Goal: Task Accomplishment & Management: Use online tool/utility

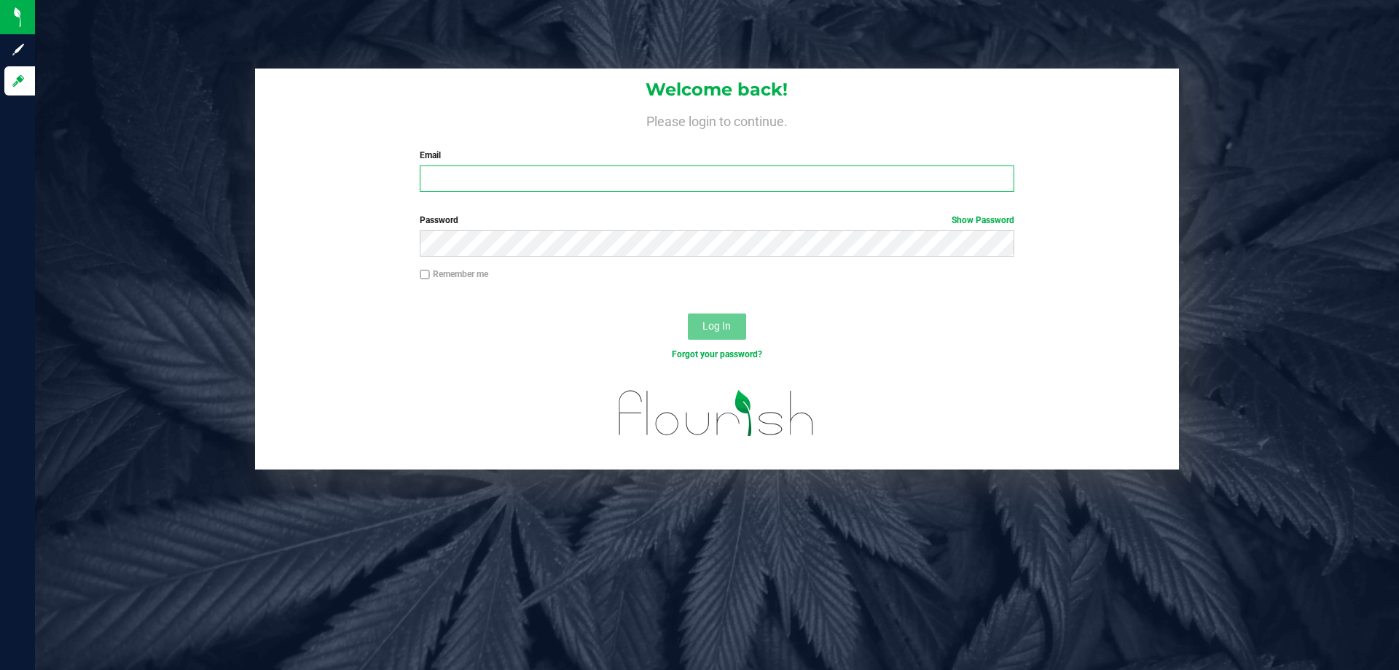
click at [623, 181] on input "Email" at bounding box center [717, 178] width 594 height 26
type input "[EMAIL_ADDRESS][DOMAIN_NAME]"
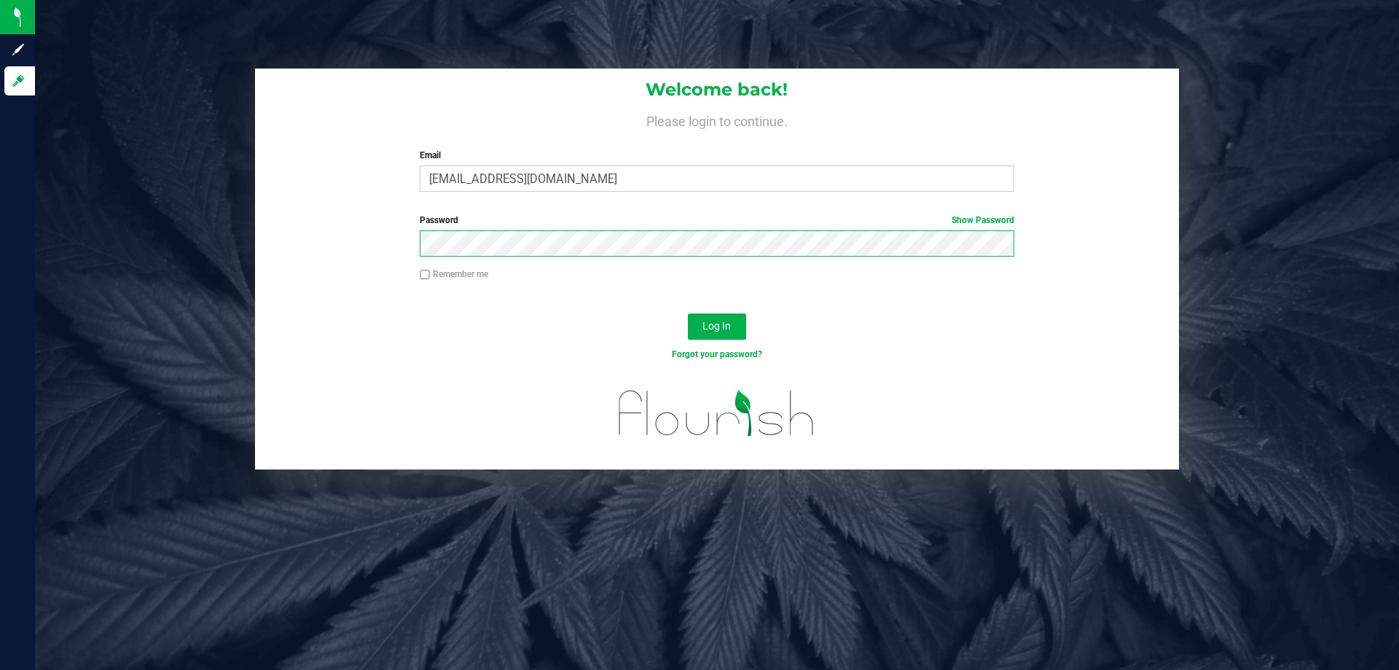
click at [688, 313] on button "Log In" at bounding box center [717, 326] width 58 height 26
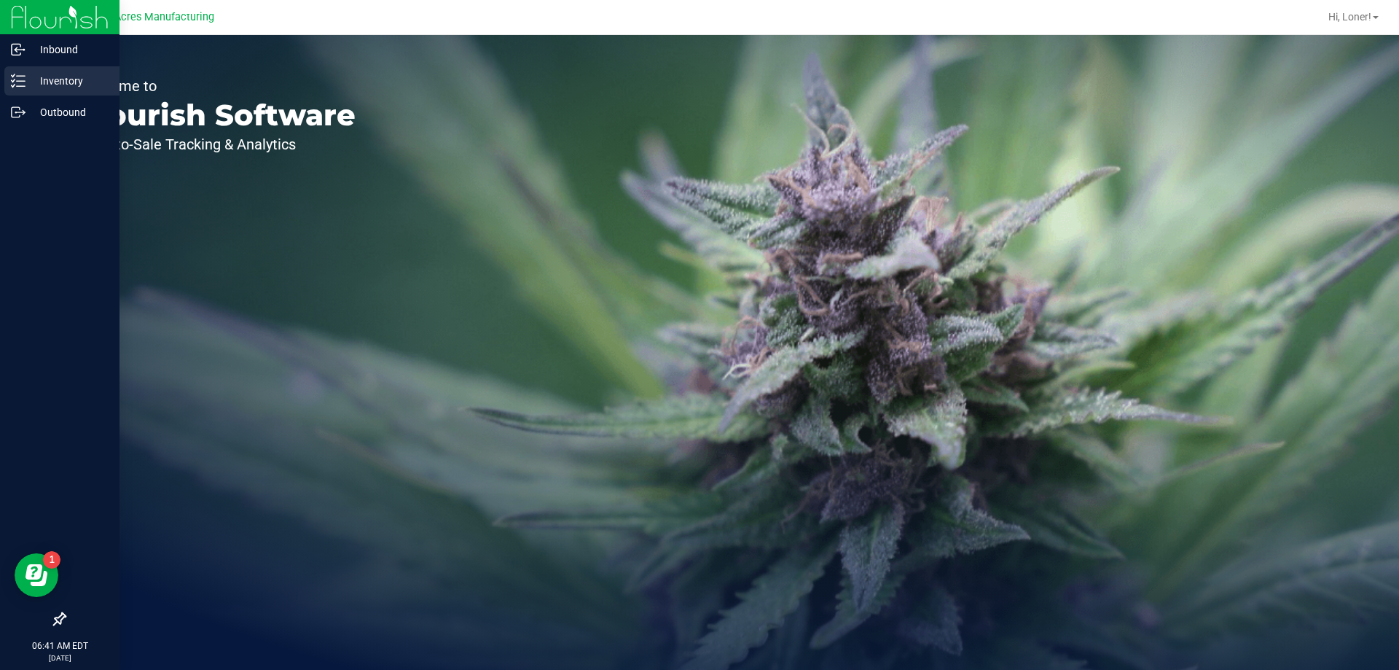
click at [26, 80] on p "Inventory" at bounding box center [69, 80] width 87 height 17
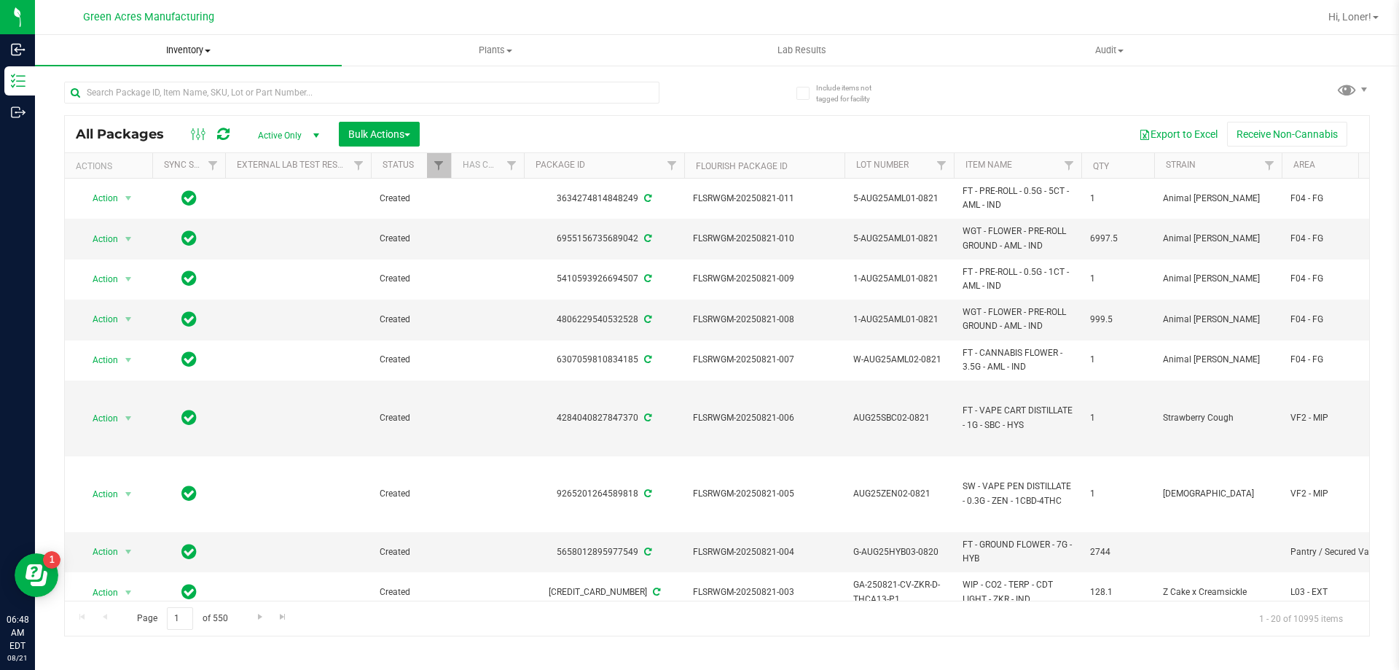
click at [203, 54] on span "Inventory" at bounding box center [188, 50] width 307 height 13
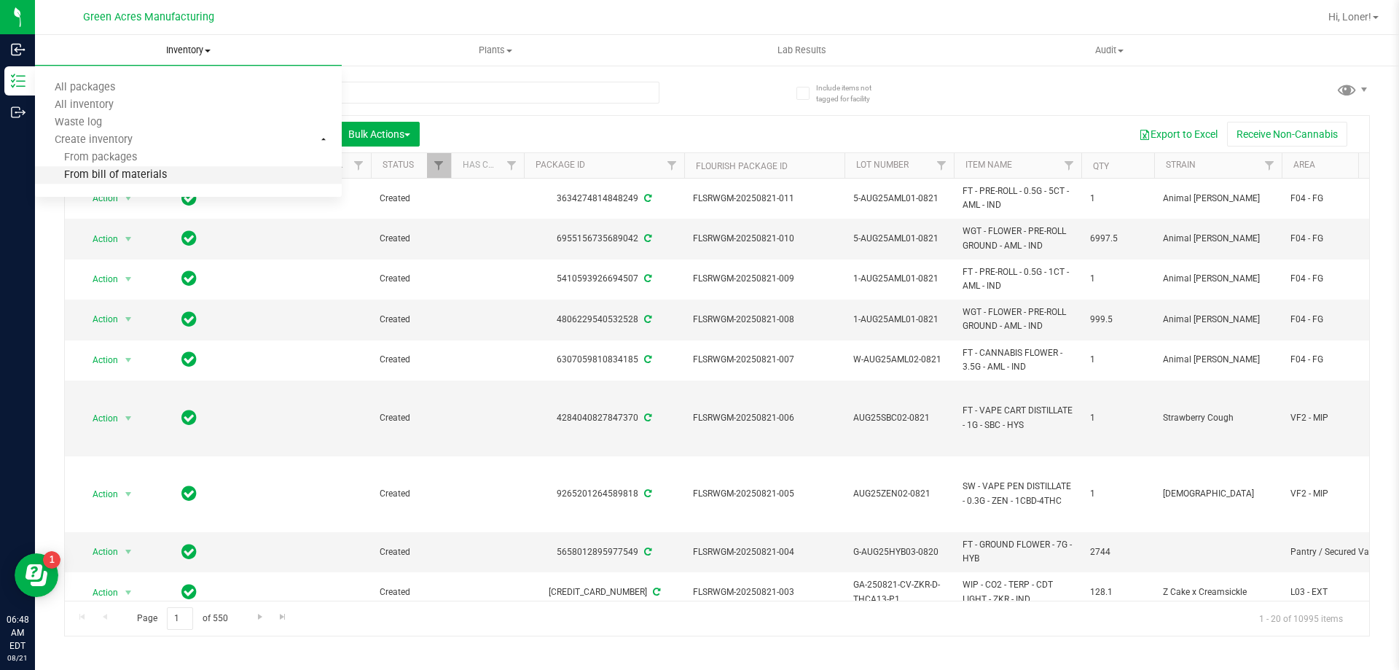
click at [144, 182] on li "From bill of materials" at bounding box center [188, 175] width 307 height 17
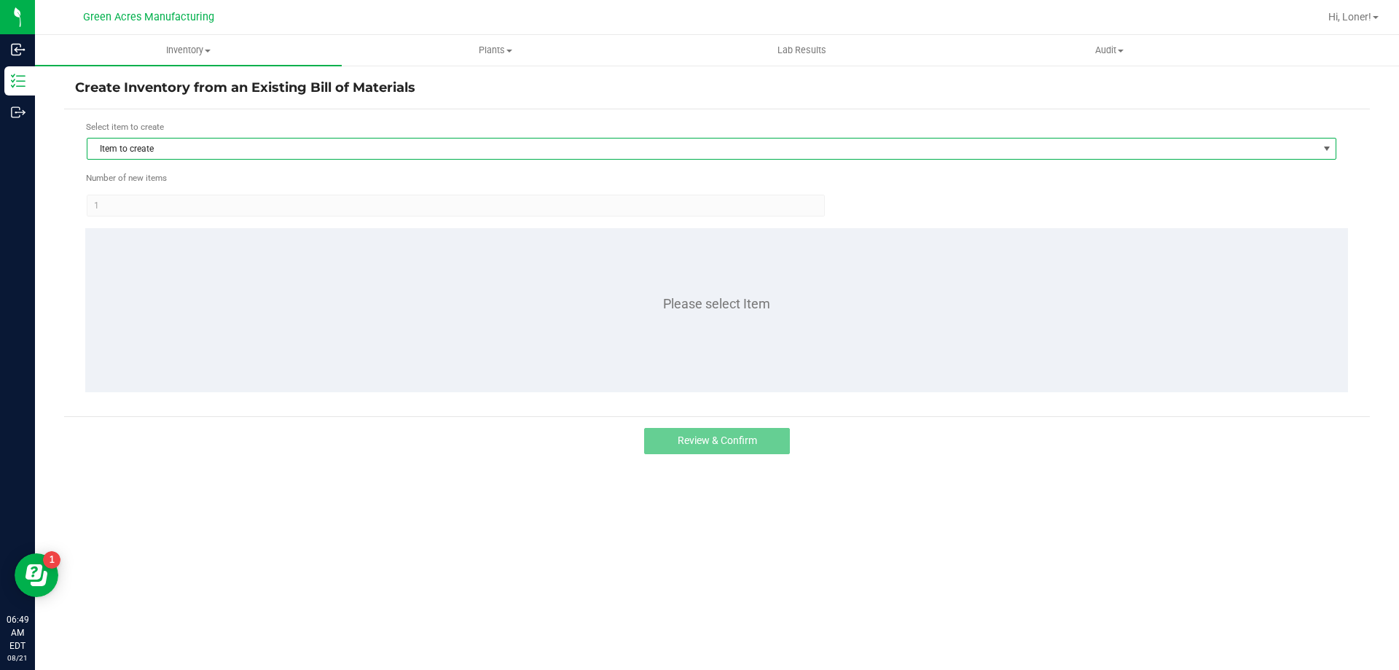
click at [152, 148] on span "Item to create" at bounding box center [702, 148] width 1230 height 20
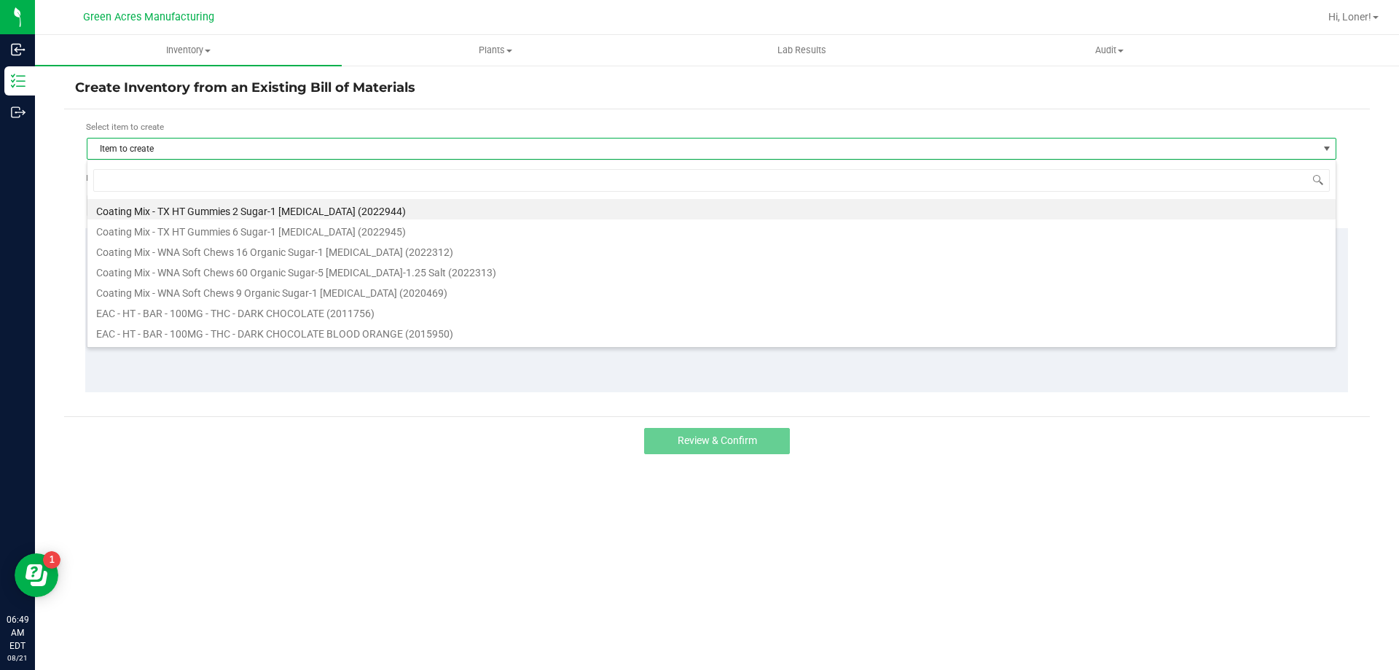
scroll to position [22, 1250]
type input "1013734"
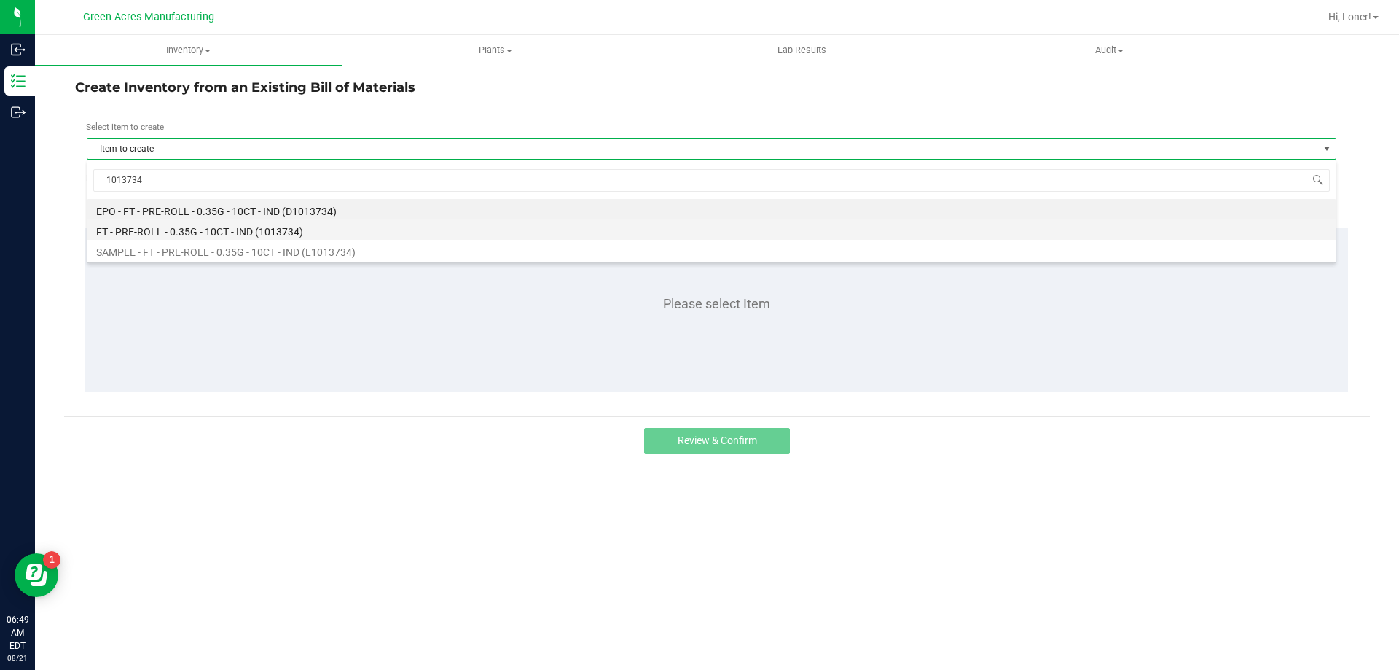
click at [141, 231] on li "FT - PRE-ROLL - 0.35G - 10CT - IND (1013734)" at bounding box center [711, 229] width 1248 height 20
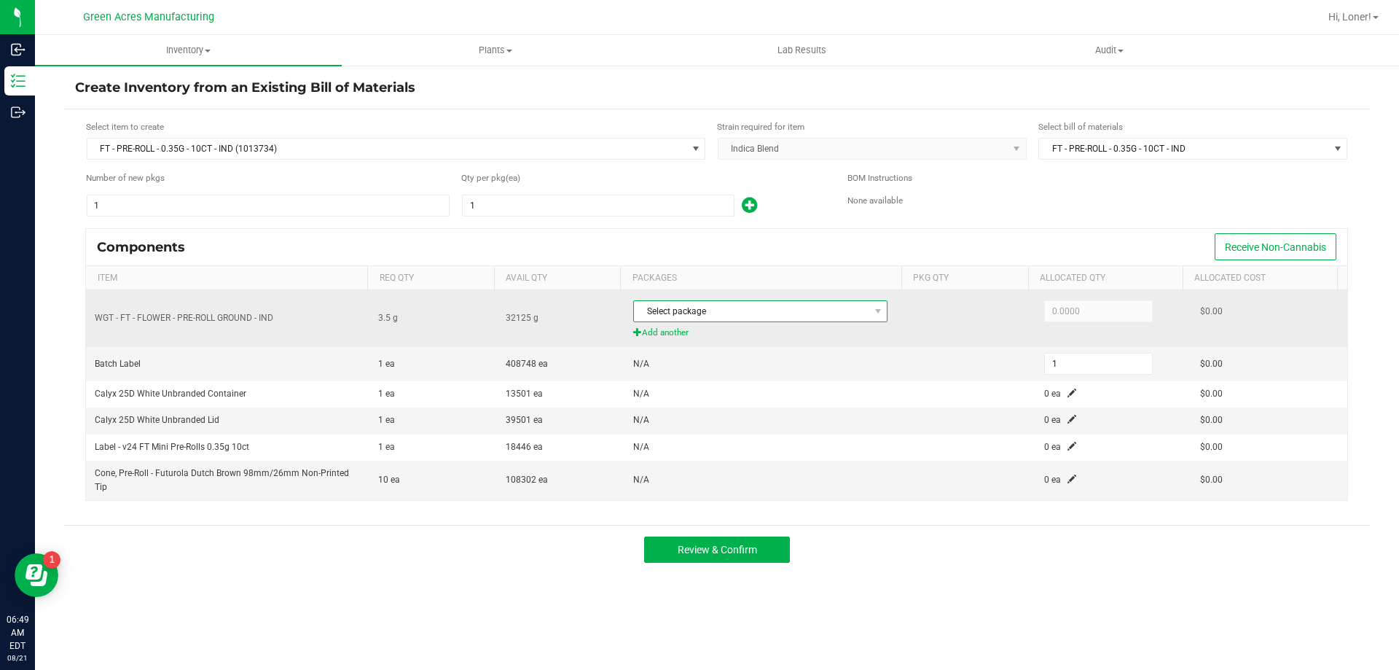
click at [837, 313] on span "Select package" at bounding box center [751, 311] width 235 height 20
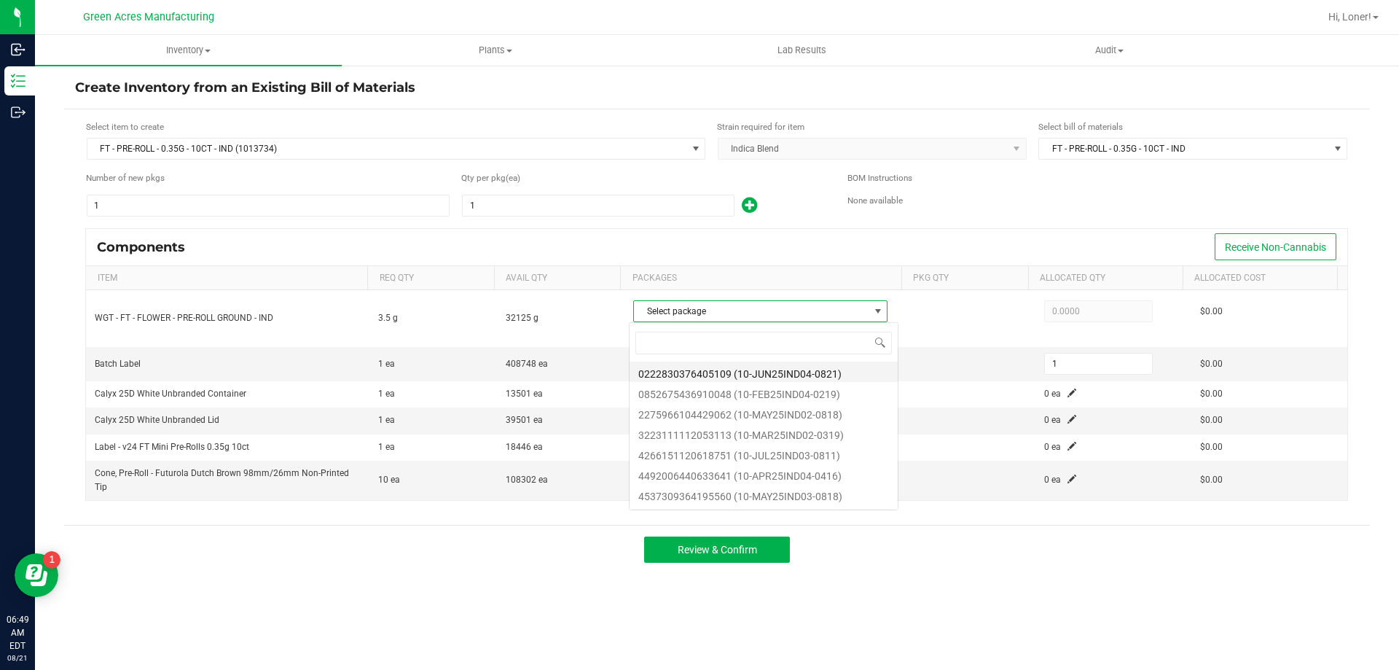
scroll to position [22, 251]
click at [791, 373] on li "0222830376405109 (10-JUN25IND04-0821)" at bounding box center [764, 371] width 268 height 20
type input "3.5000"
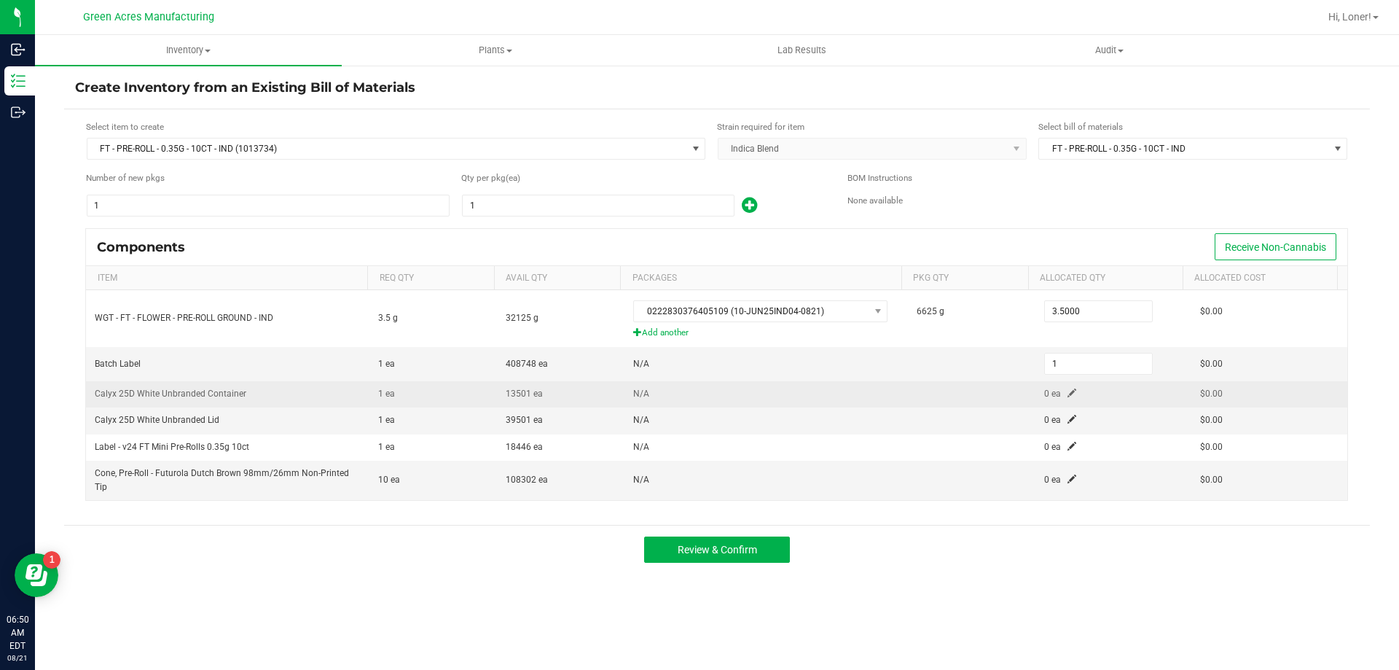
click at [1068, 390] on span at bounding box center [1072, 392] width 9 height 9
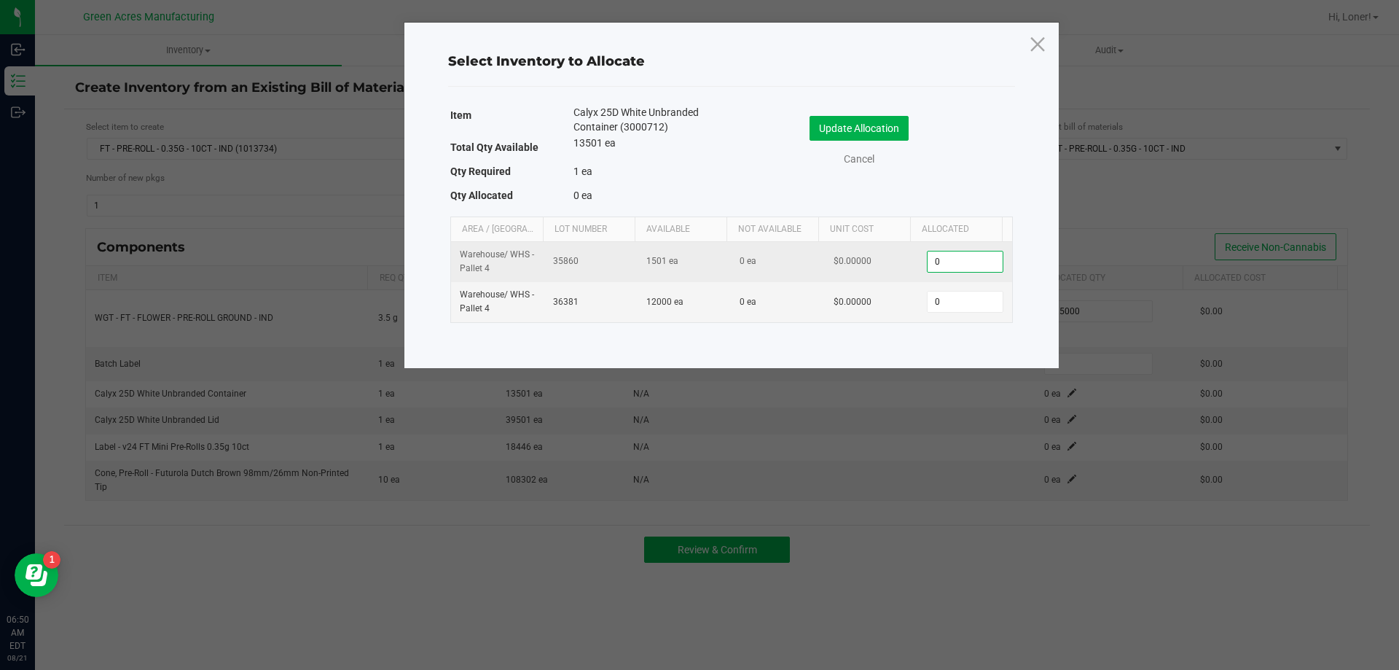
click at [955, 263] on input "0" at bounding box center [965, 261] width 74 height 20
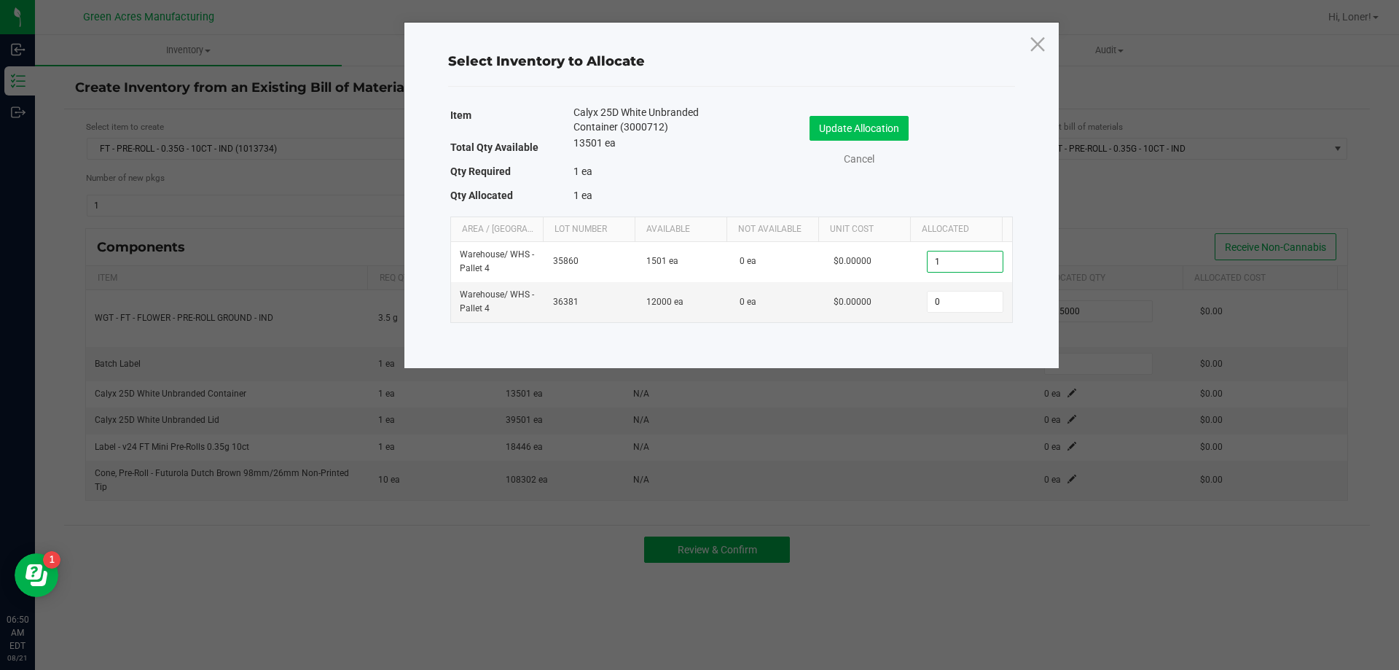
type input "1"
click at [866, 126] on button "Update Allocation" at bounding box center [859, 128] width 99 height 25
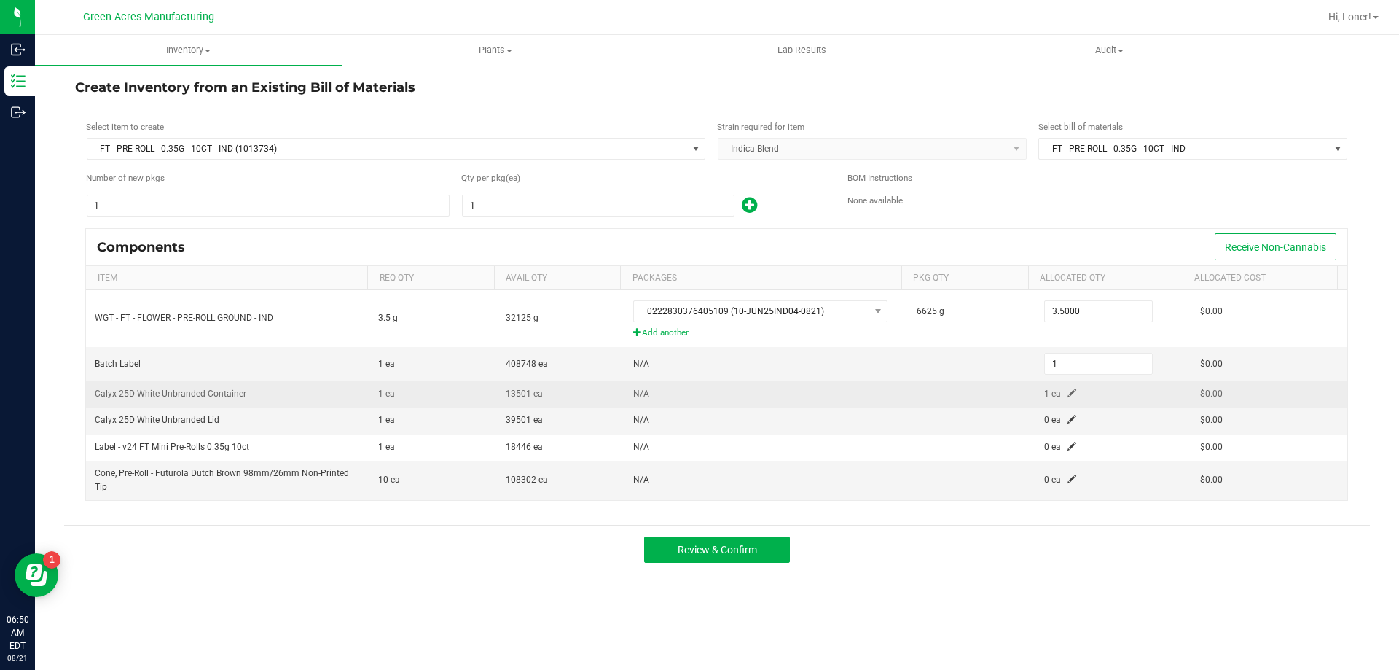
click at [1068, 394] on span at bounding box center [1072, 392] width 9 height 9
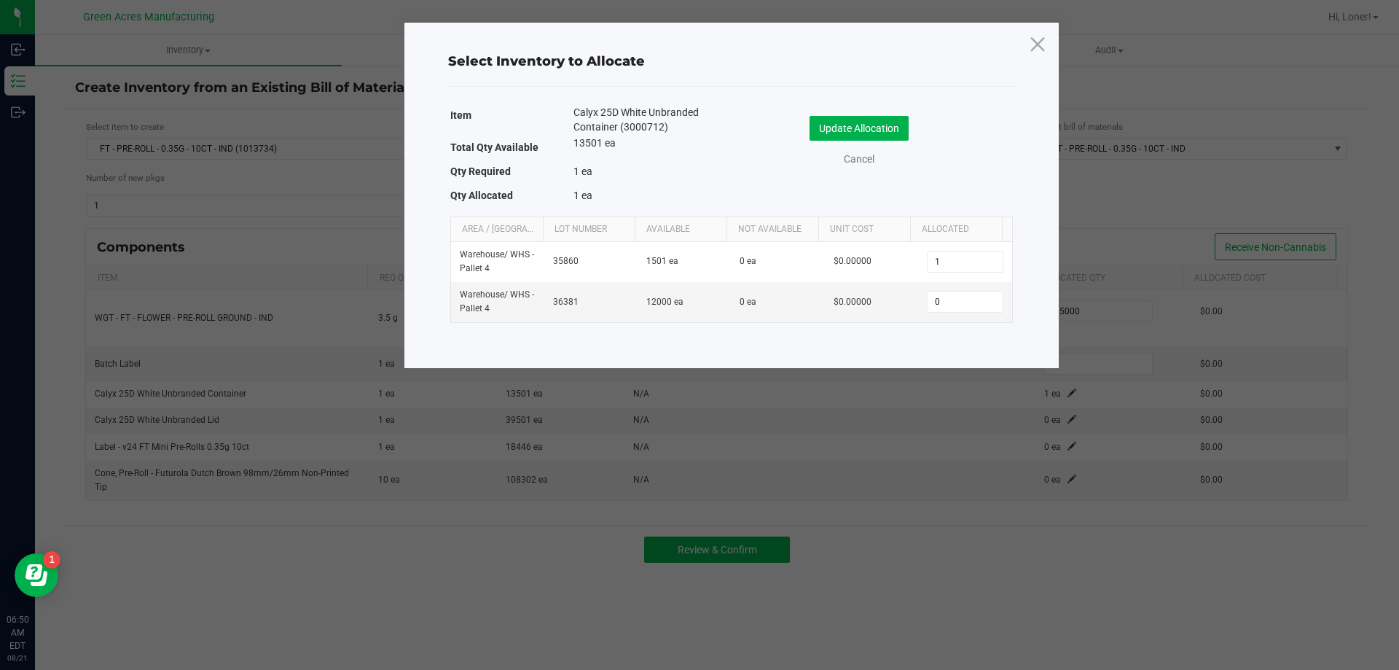
click at [870, 110] on div "Update Allocation Cancel" at bounding box center [872, 143] width 259 height 77
click at [866, 127] on button "Update Allocation" at bounding box center [859, 128] width 99 height 25
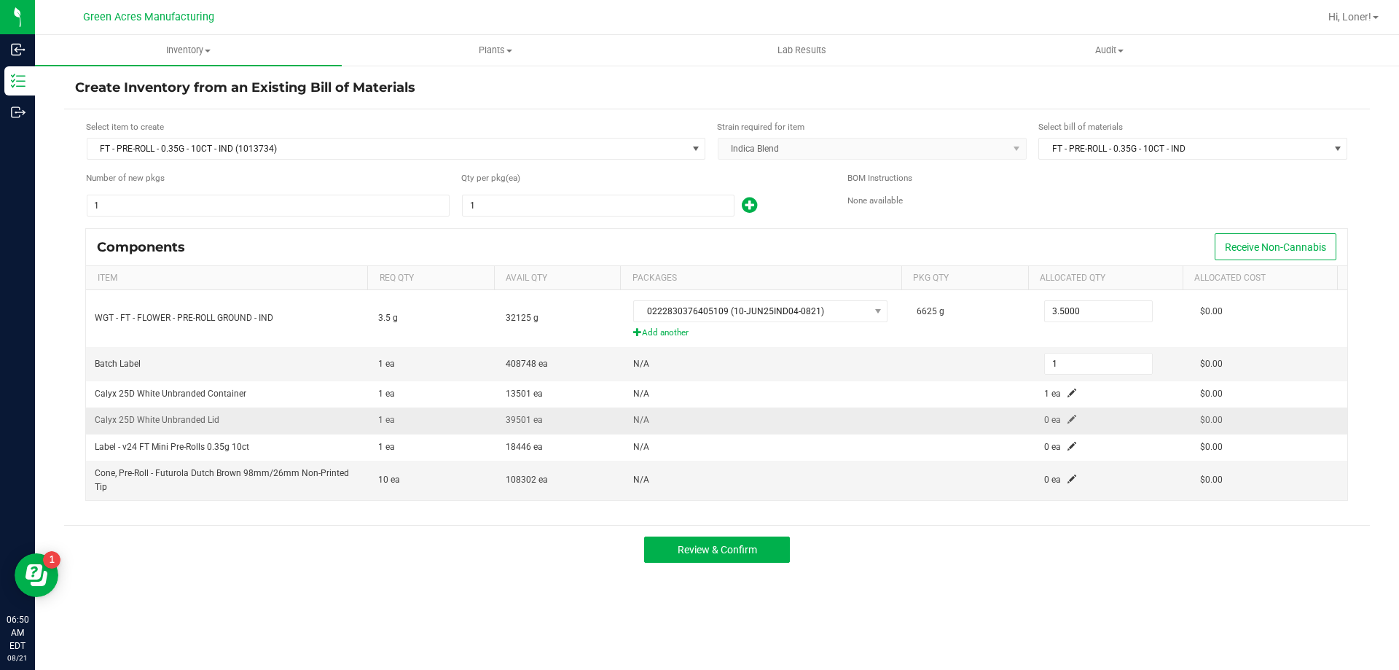
click at [1068, 418] on span at bounding box center [1072, 419] width 9 height 9
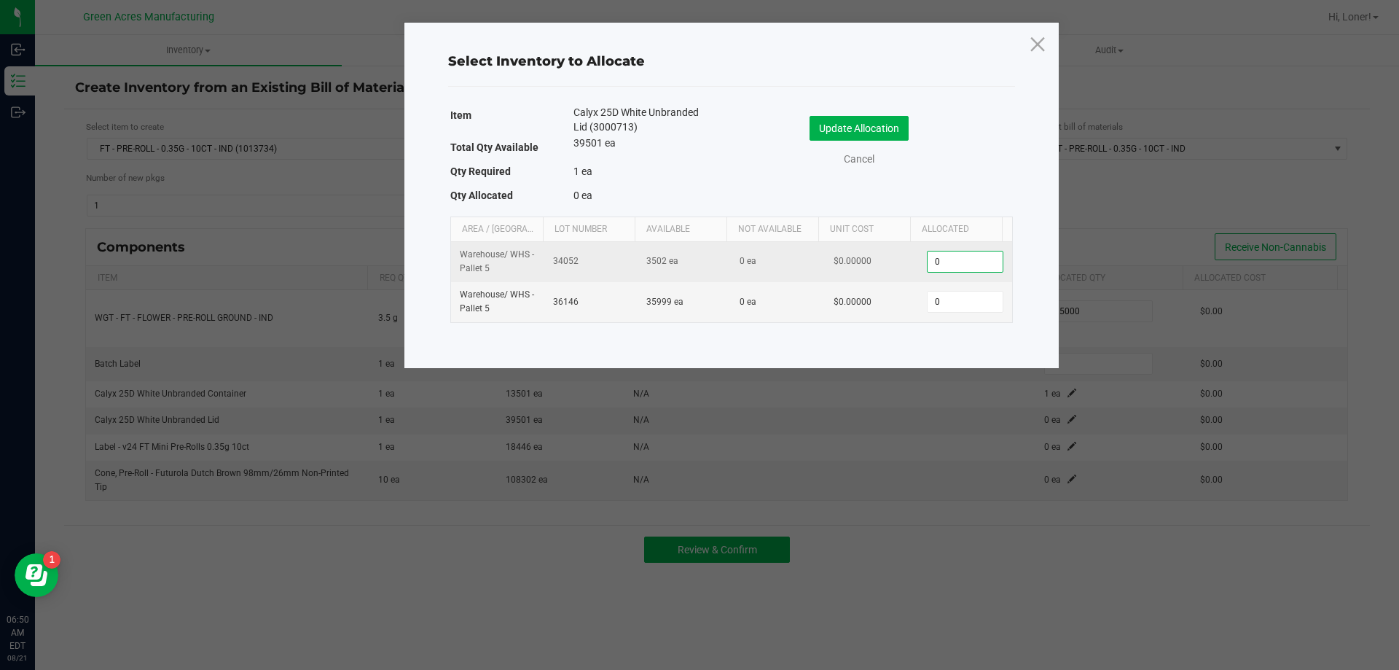
click at [947, 263] on input "0" at bounding box center [965, 261] width 74 height 20
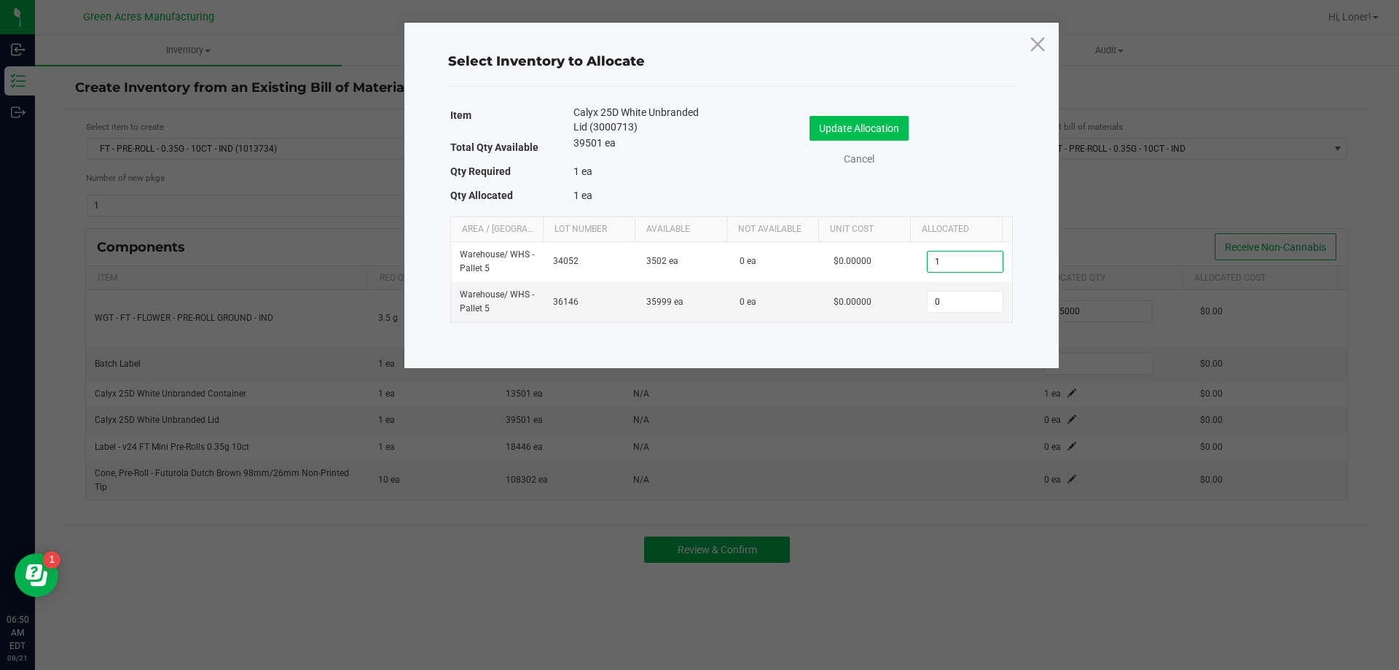
type input "1"
click at [861, 128] on button "Update Allocation" at bounding box center [859, 128] width 99 height 25
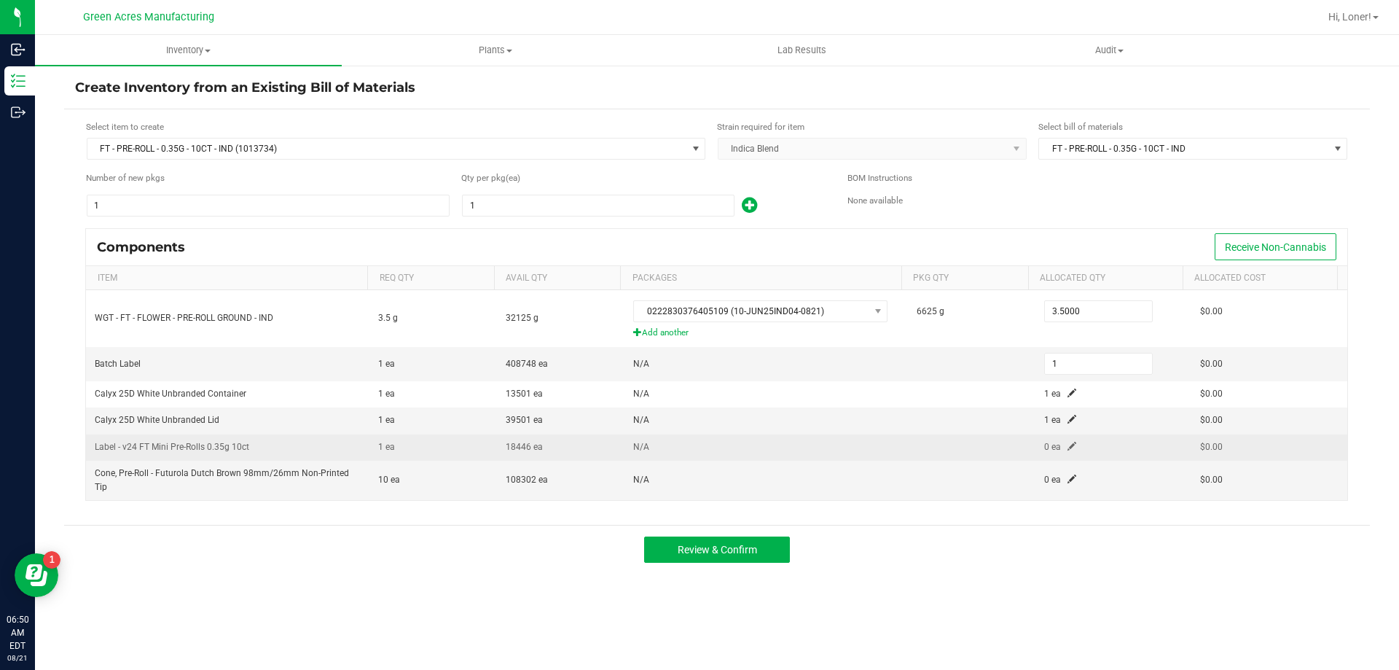
click at [1068, 442] on span at bounding box center [1072, 446] width 9 height 9
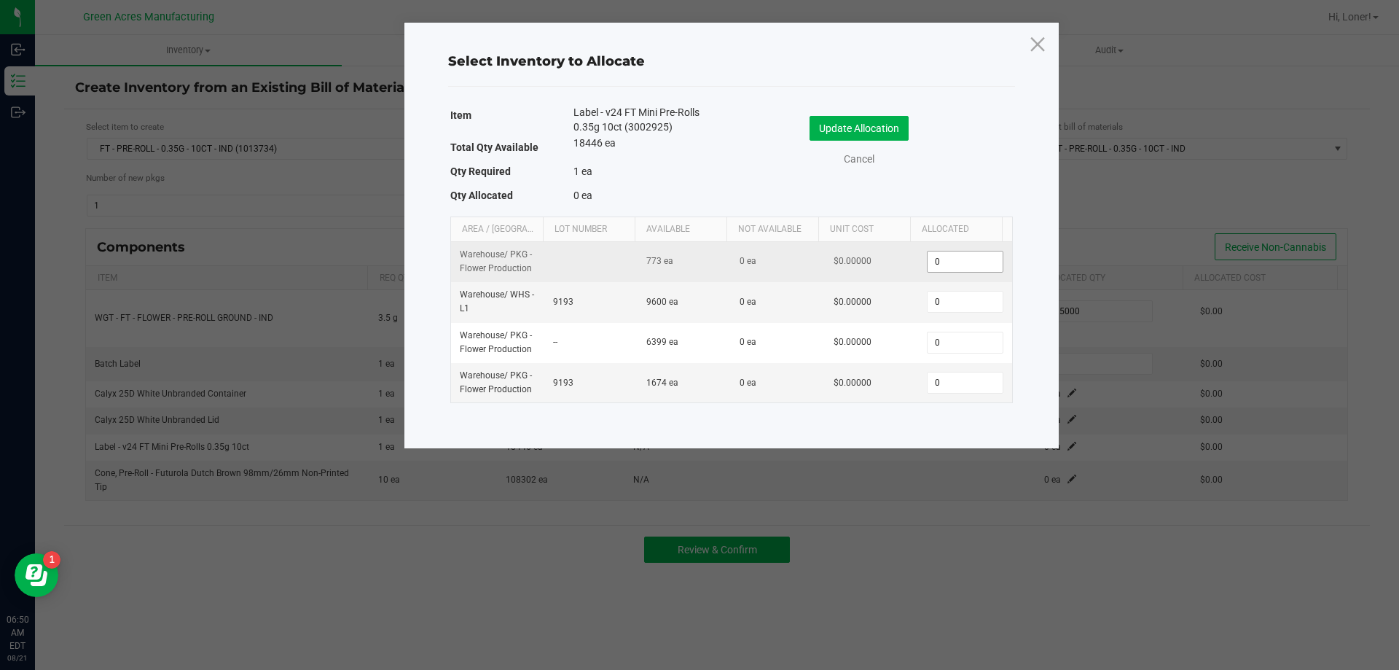
click at [937, 256] on input "0" at bounding box center [965, 261] width 74 height 20
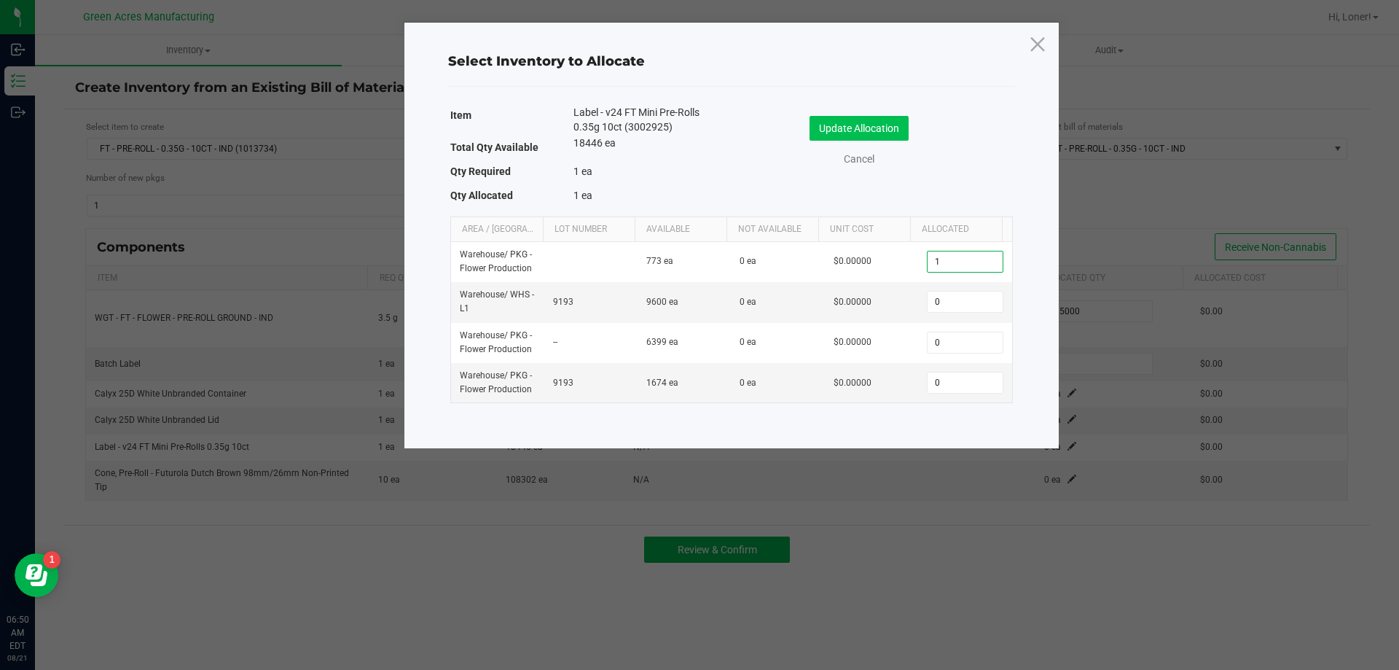
type input "1"
click at [867, 128] on button "Update Allocation" at bounding box center [859, 128] width 99 height 25
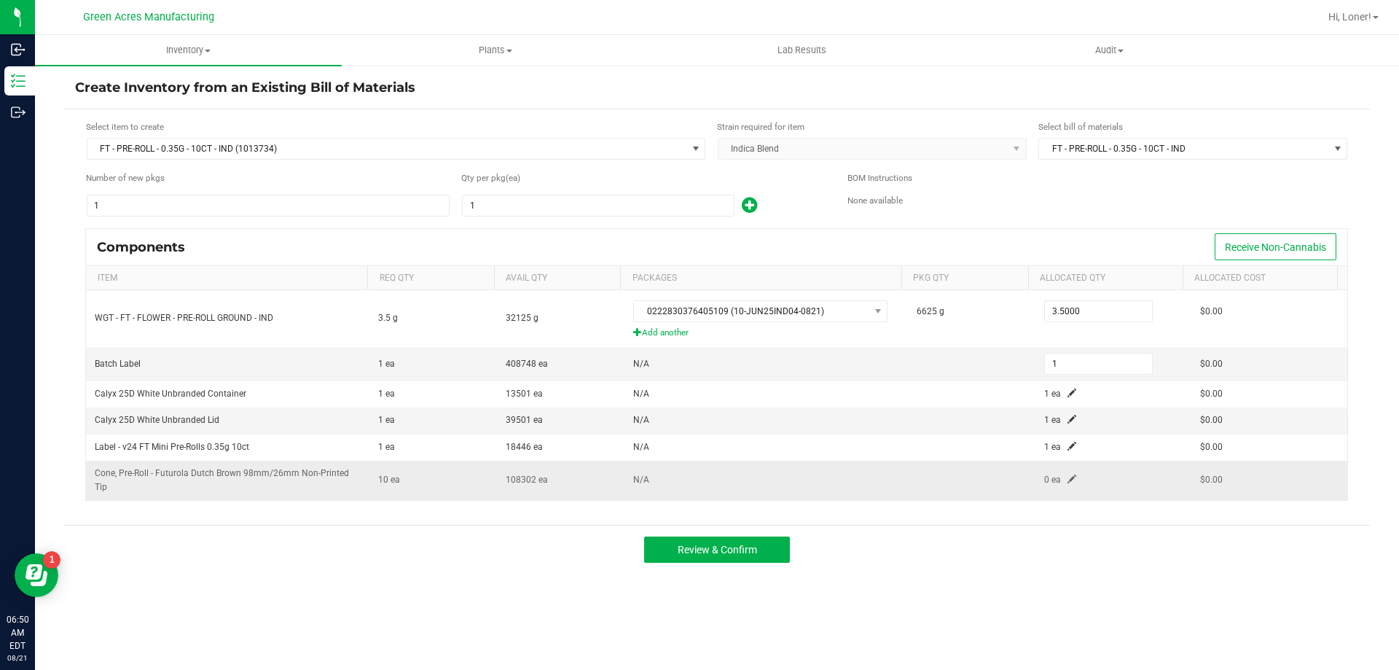
click at [1068, 480] on span at bounding box center [1072, 478] width 9 height 9
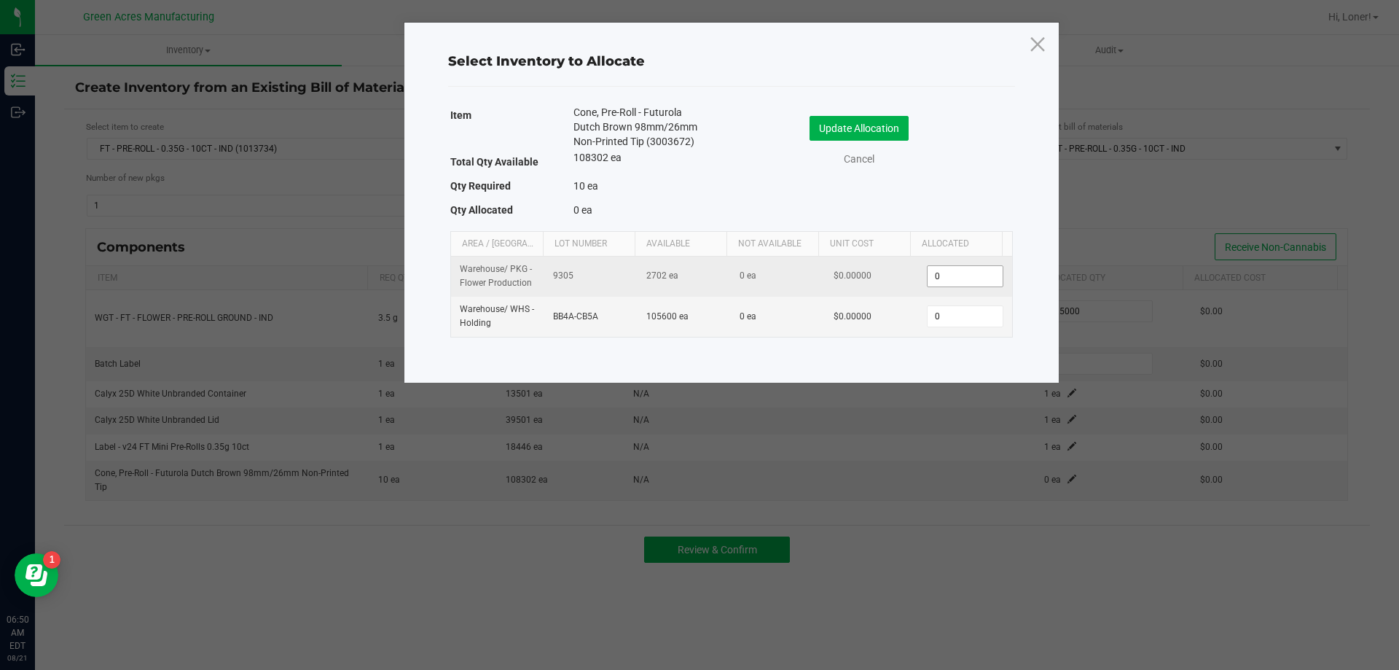
click at [953, 266] on input "0" at bounding box center [965, 276] width 74 height 20
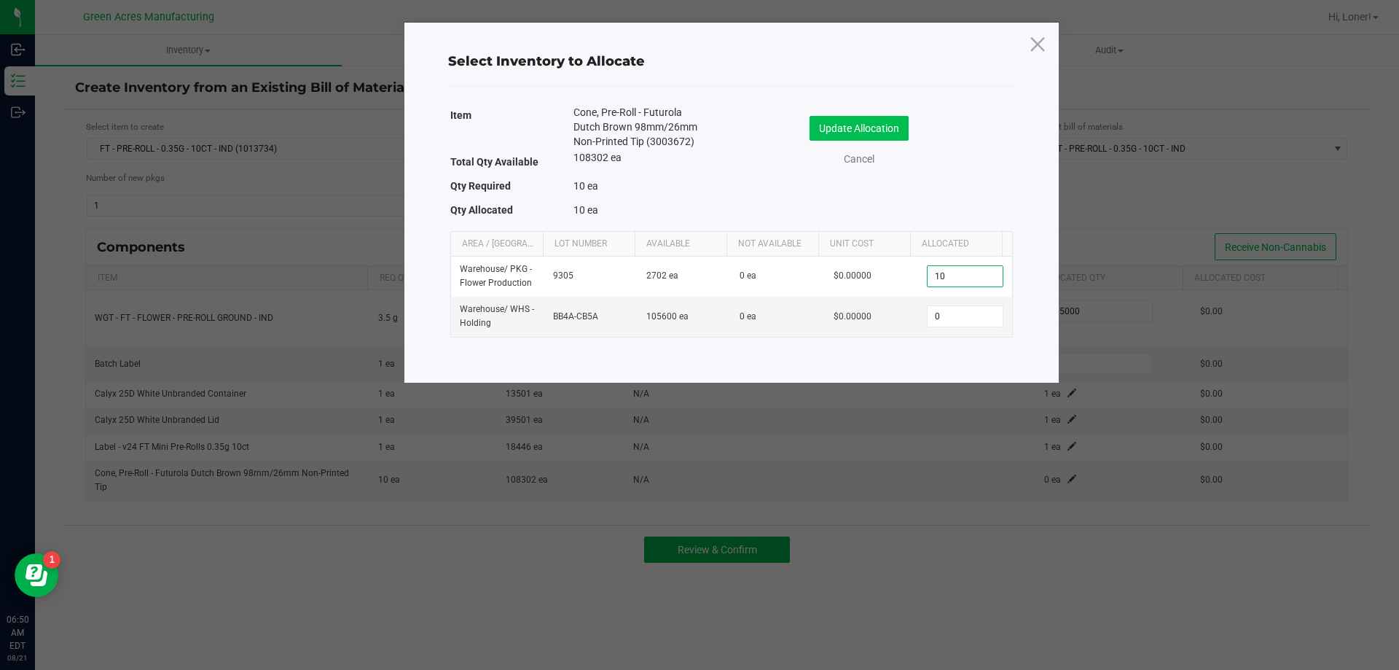
type input "10"
click at [856, 129] on button "Update Allocation" at bounding box center [859, 128] width 99 height 25
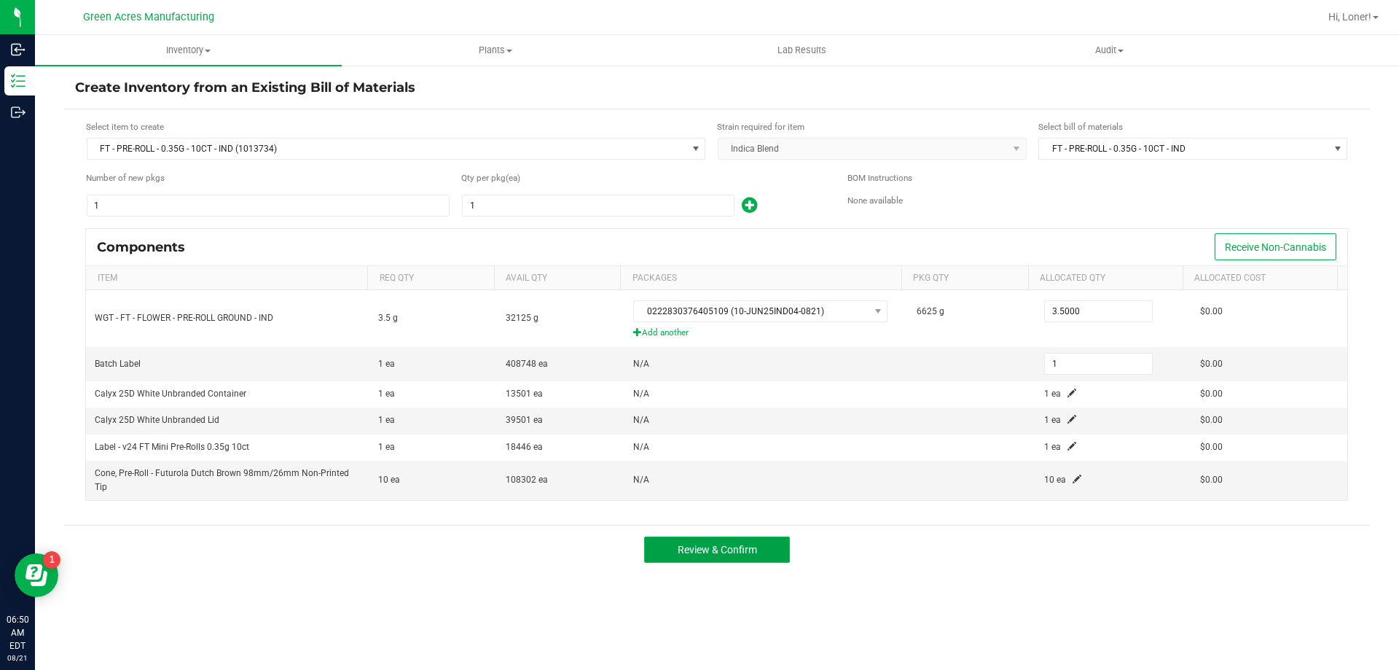
click at [700, 555] on span "Review & Confirm" at bounding box center [717, 550] width 79 height 12
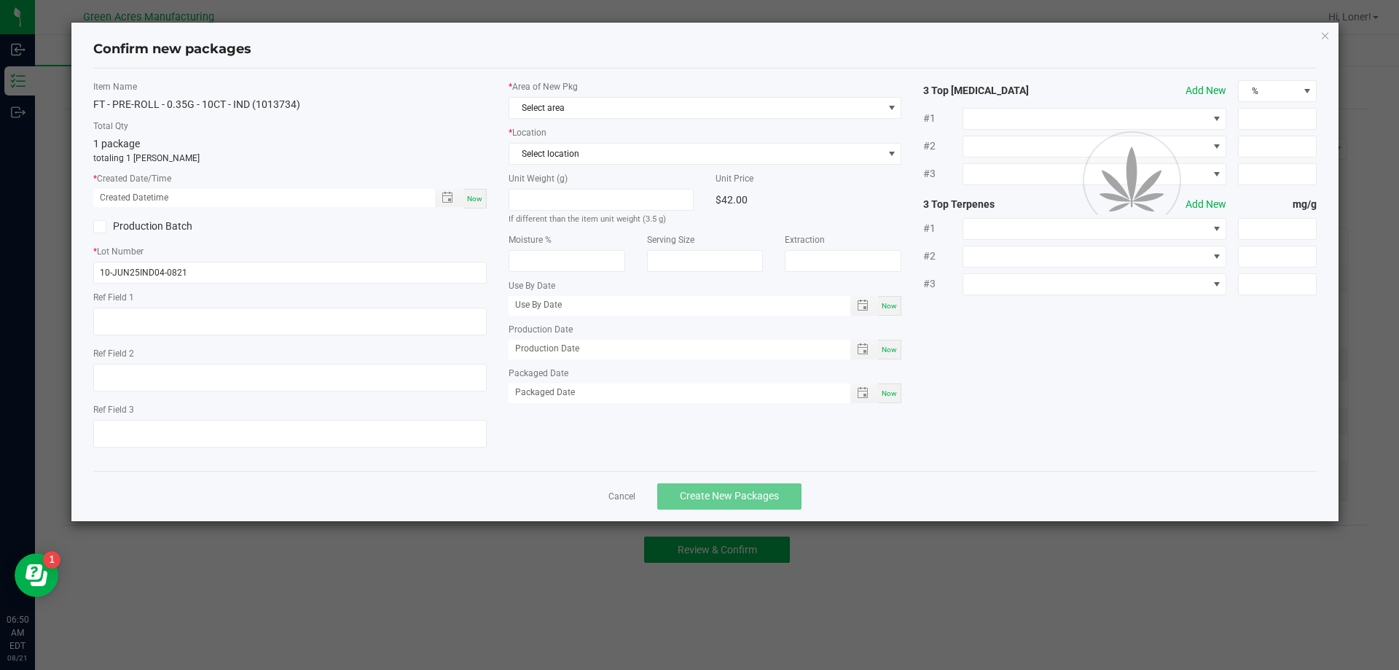
type textarea "DW INDICA"
type textarea "22.5%"
click at [472, 201] on span "Now" at bounding box center [474, 199] width 15 height 8
type input "[DATE] 06:50 AM"
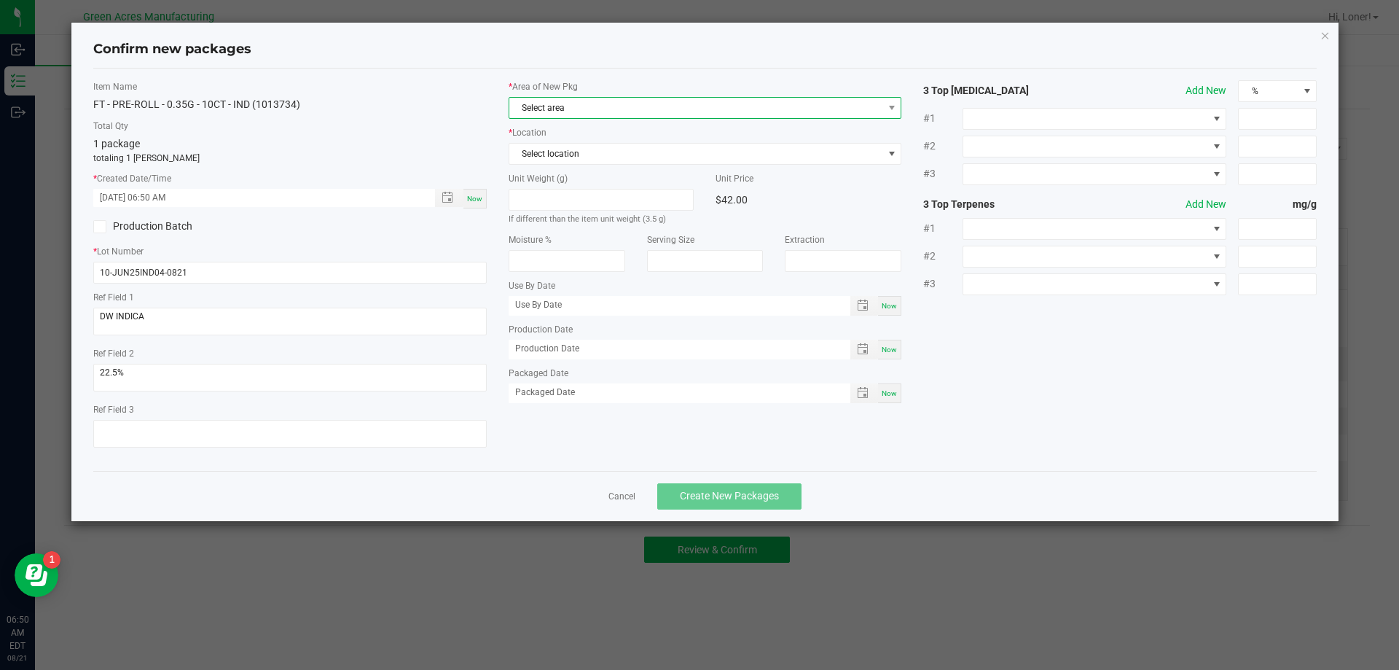
click at [548, 112] on span "Select area" at bounding box center [696, 108] width 374 height 20
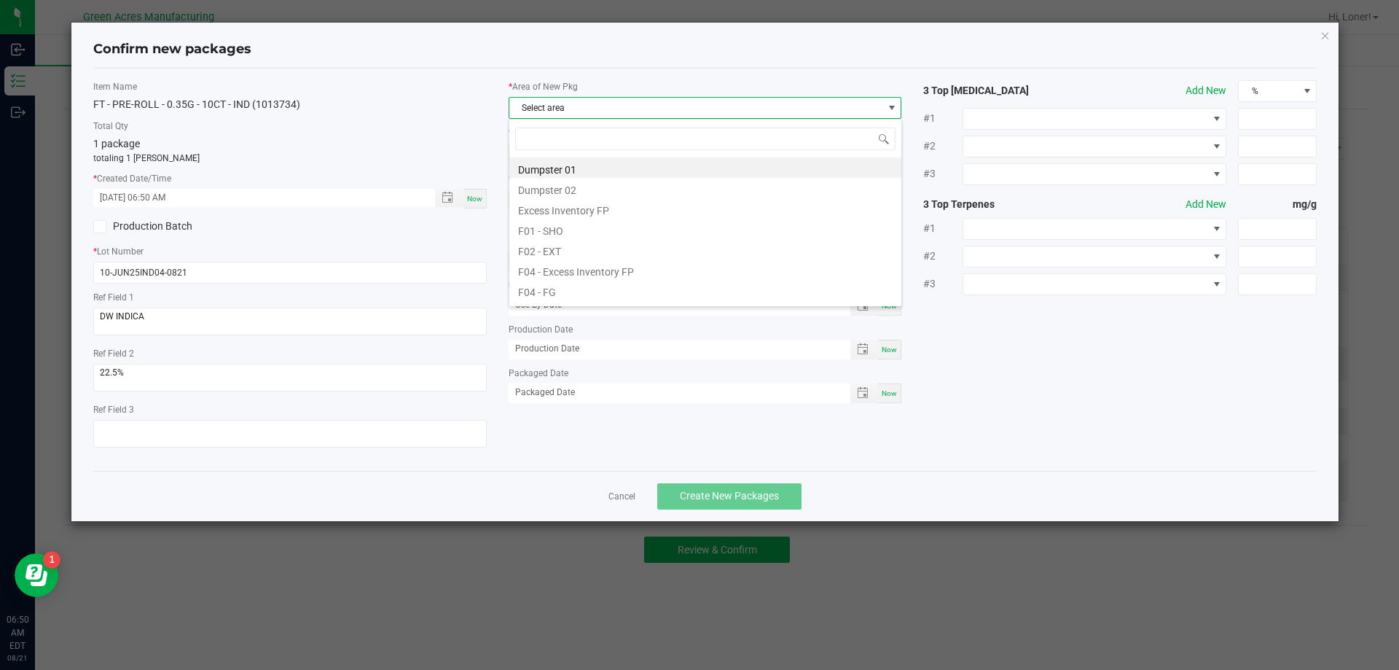
scroll to position [22, 394]
click at [545, 297] on li "F04 - FG" at bounding box center [705, 290] width 392 height 20
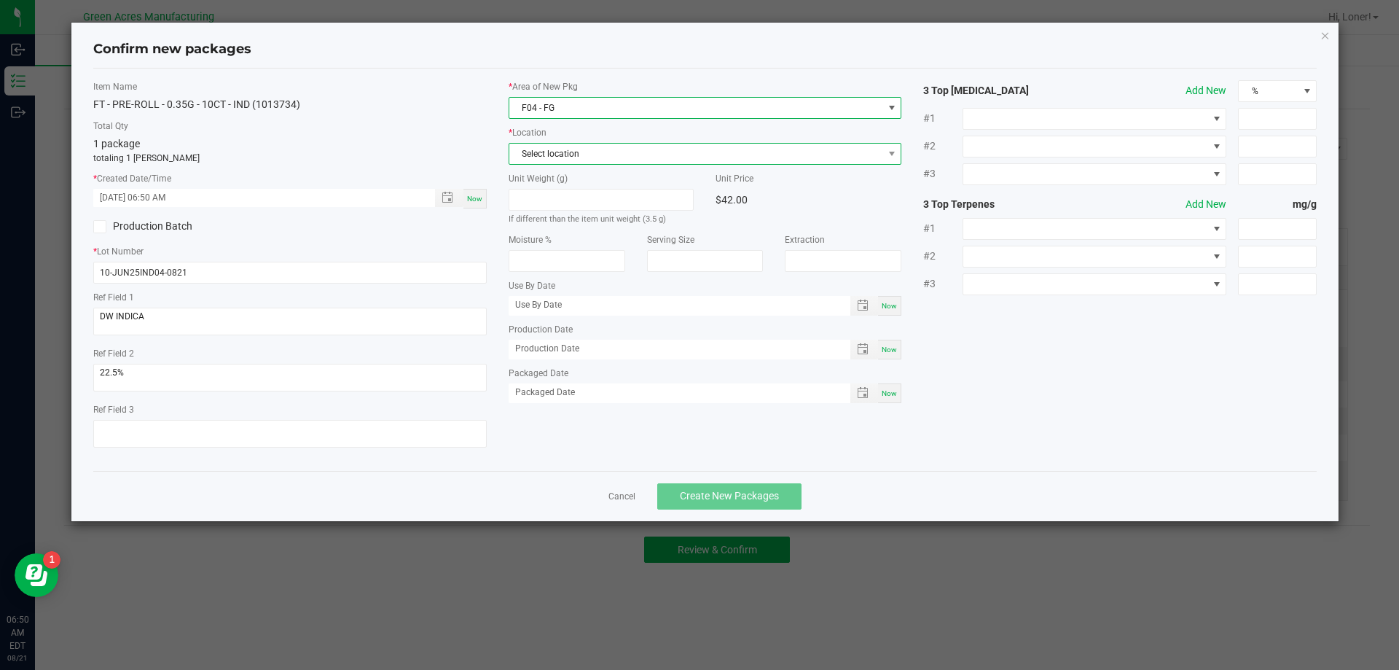
click at [563, 158] on span "Select location" at bounding box center [696, 154] width 374 height 20
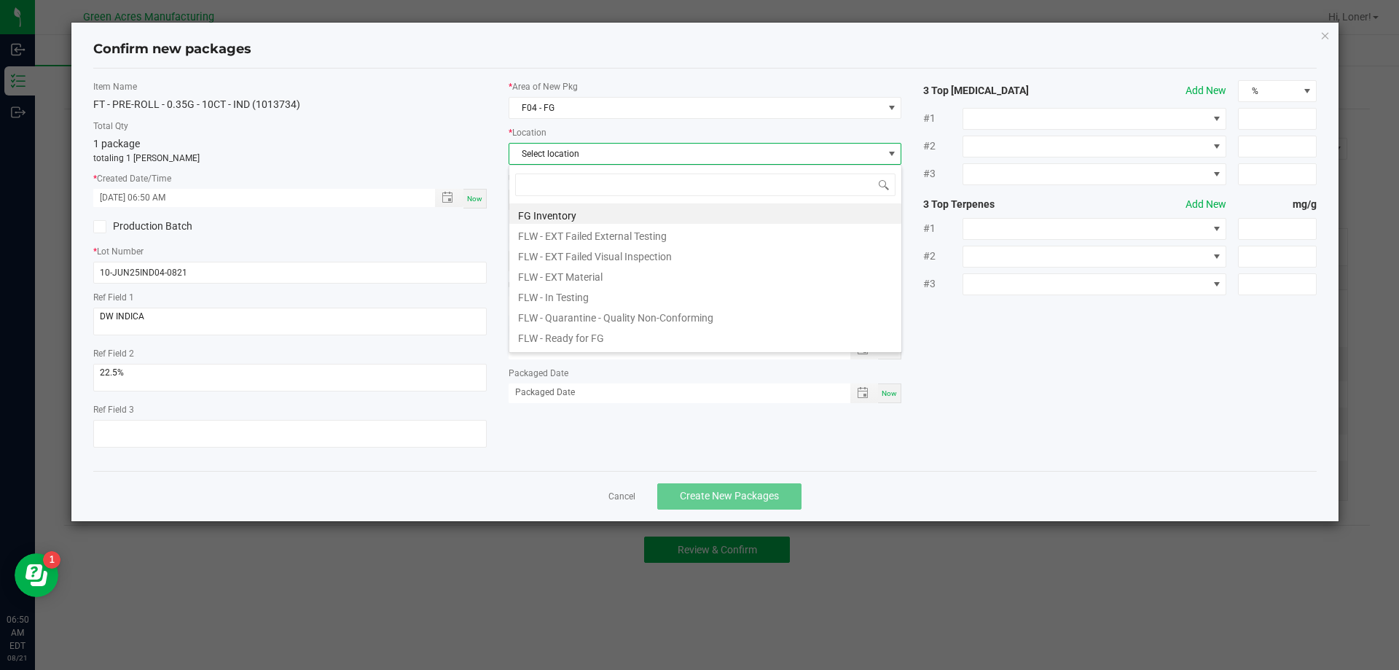
click at [548, 350] on div "FG Inventory FLW - EXT Failed External Testing FLW - EXT Failed Visual Inspecti…" at bounding box center [706, 259] width 394 height 188
click at [549, 339] on li "FLW - Ready for FG" at bounding box center [705, 336] width 392 height 20
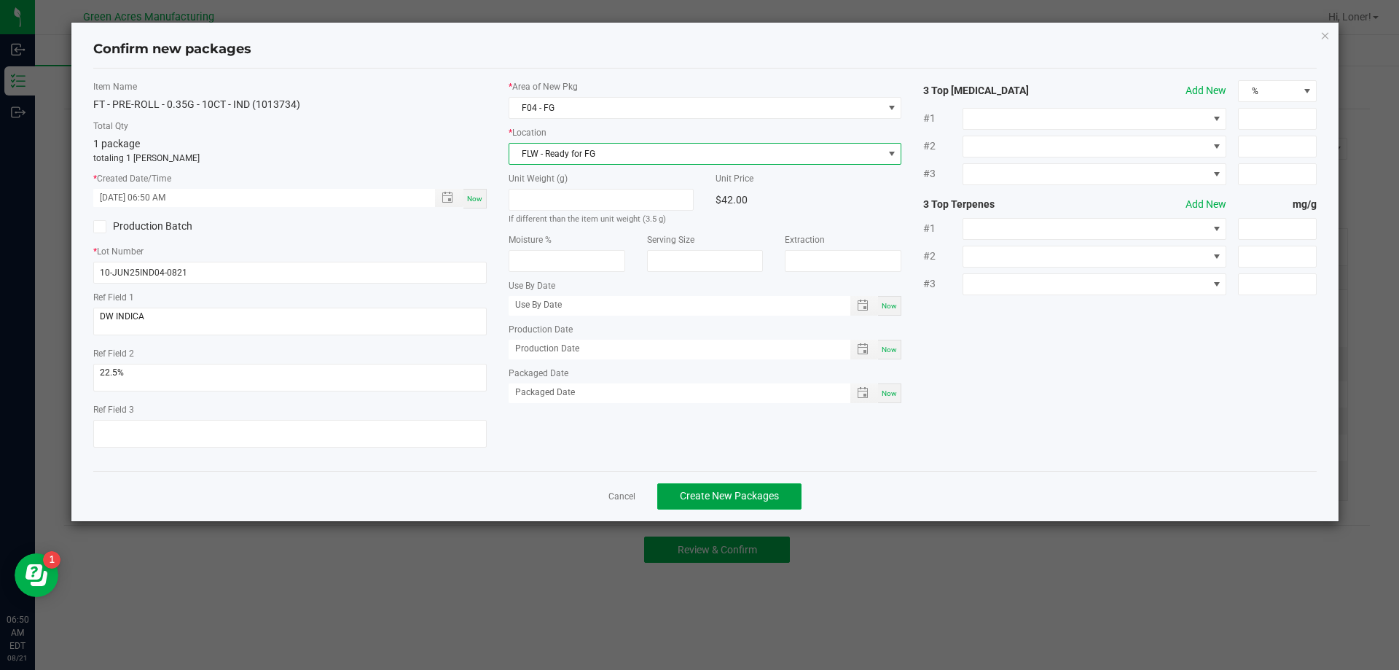
drag, startPoint x: 736, startPoint y: 497, endPoint x: 874, endPoint y: 504, distance: 137.9
click at [737, 497] on span "Create New Packages" at bounding box center [729, 496] width 99 height 12
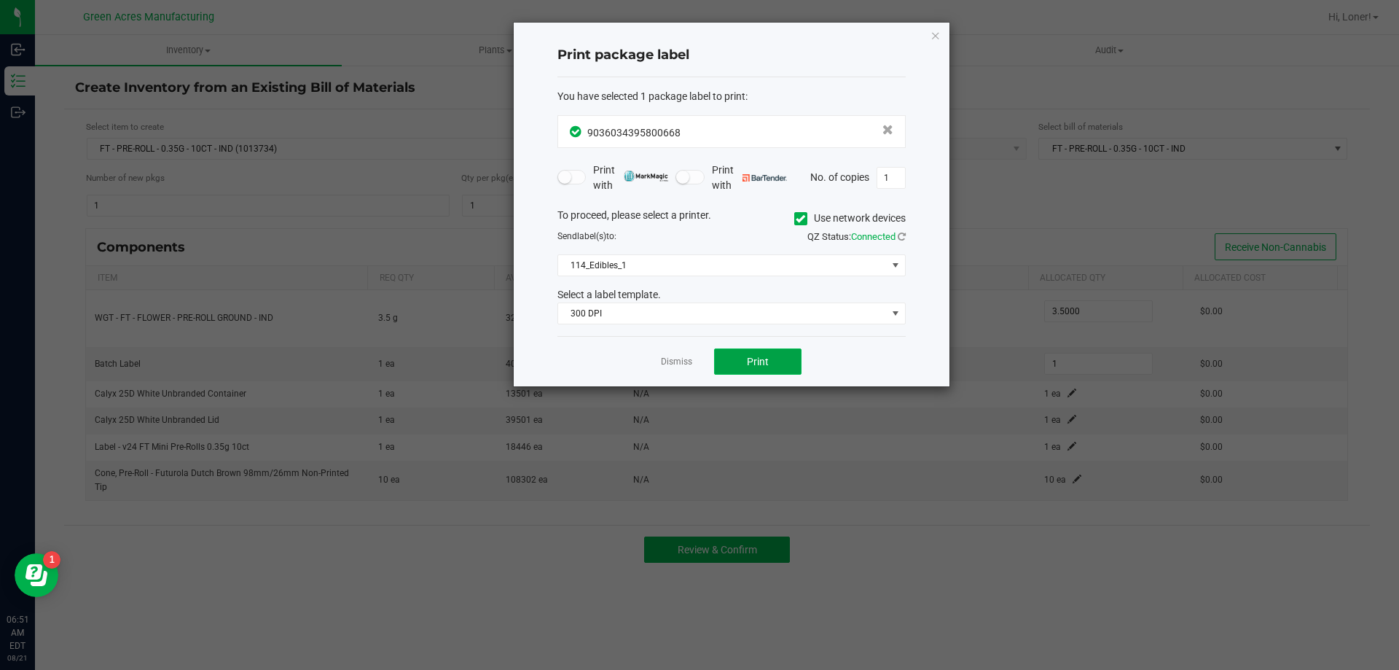
click at [748, 372] on button "Print" at bounding box center [757, 361] width 87 height 26
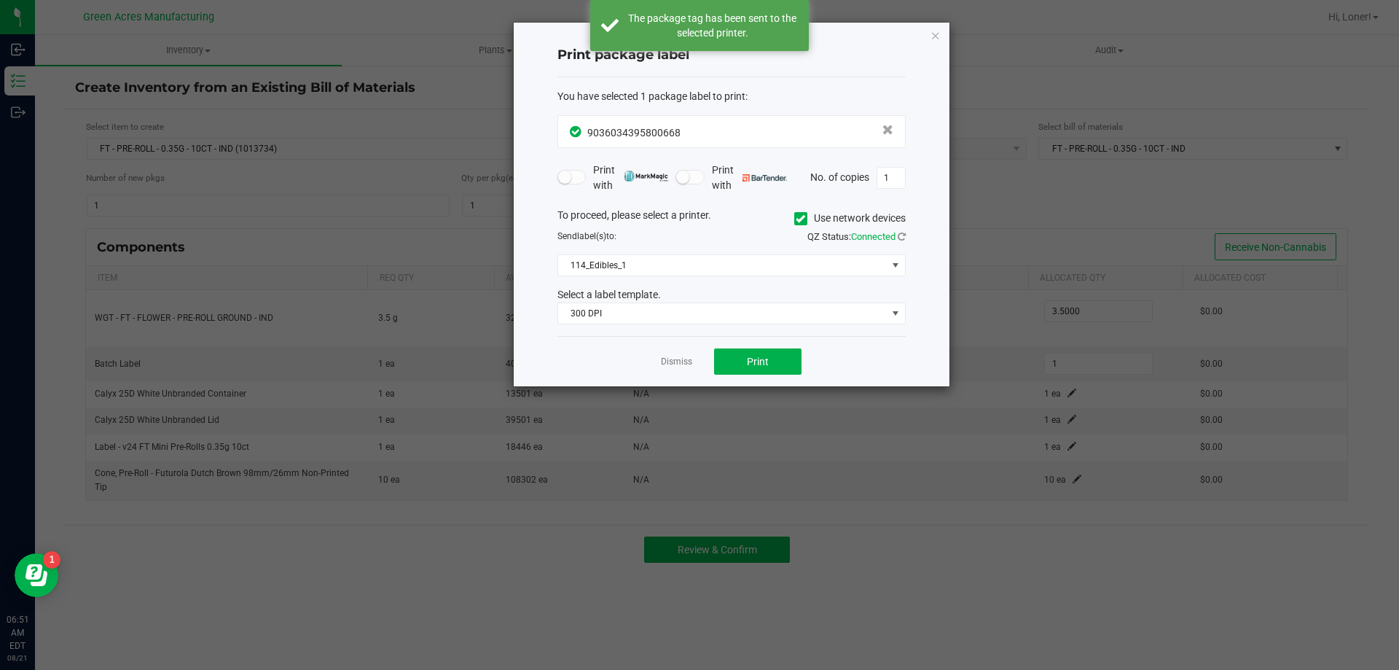
click at [800, 219] on icon at bounding box center [800, 219] width 9 height 0
click at [0, 0] on input "Use network devices" at bounding box center [0, 0] width 0 height 0
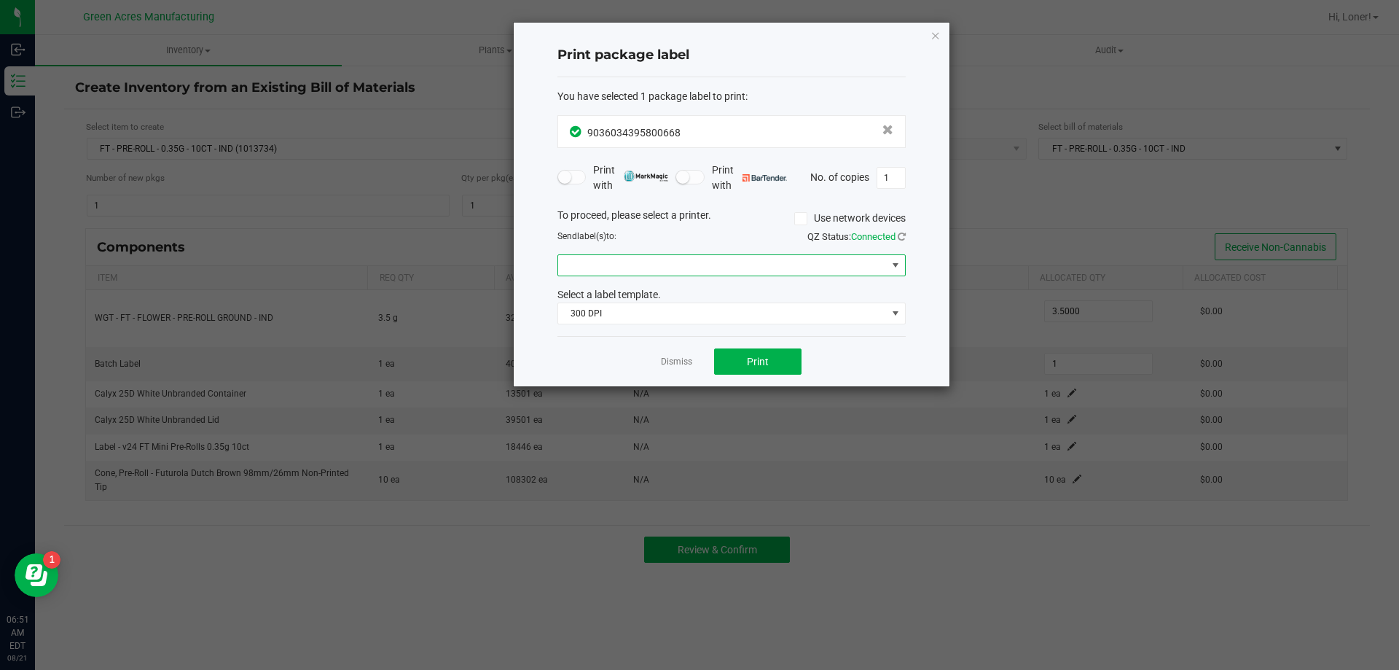
click at [763, 266] on span at bounding box center [722, 265] width 329 height 20
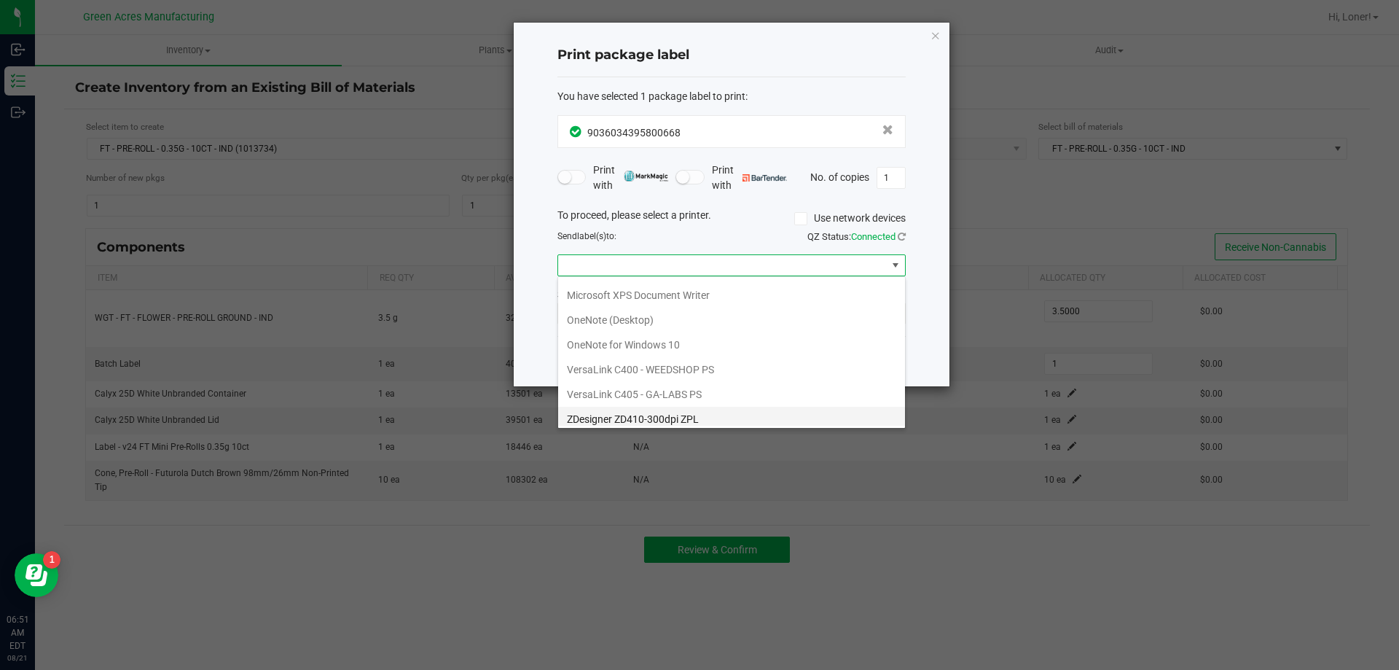
scroll to position [52, 0]
click at [679, 418] on ZPL "ZDesigner ZD410-300dpi ZPL" at bounding box center [731, 413] width 347 height 25
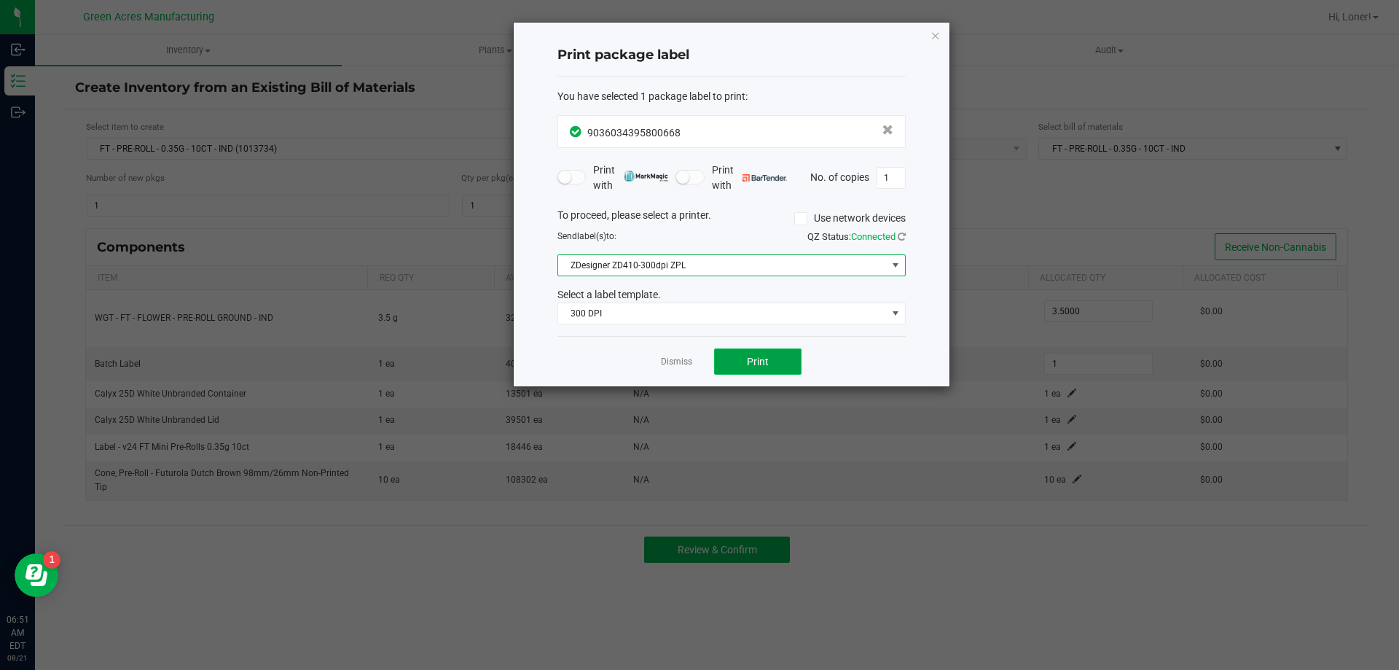
click at [770, 352] on button "Print" at bounding box center [757, 361] width 87 height 26
click at [679, 357] on link "Dismiss" at bounding box center [676, 362] width 31 height 12
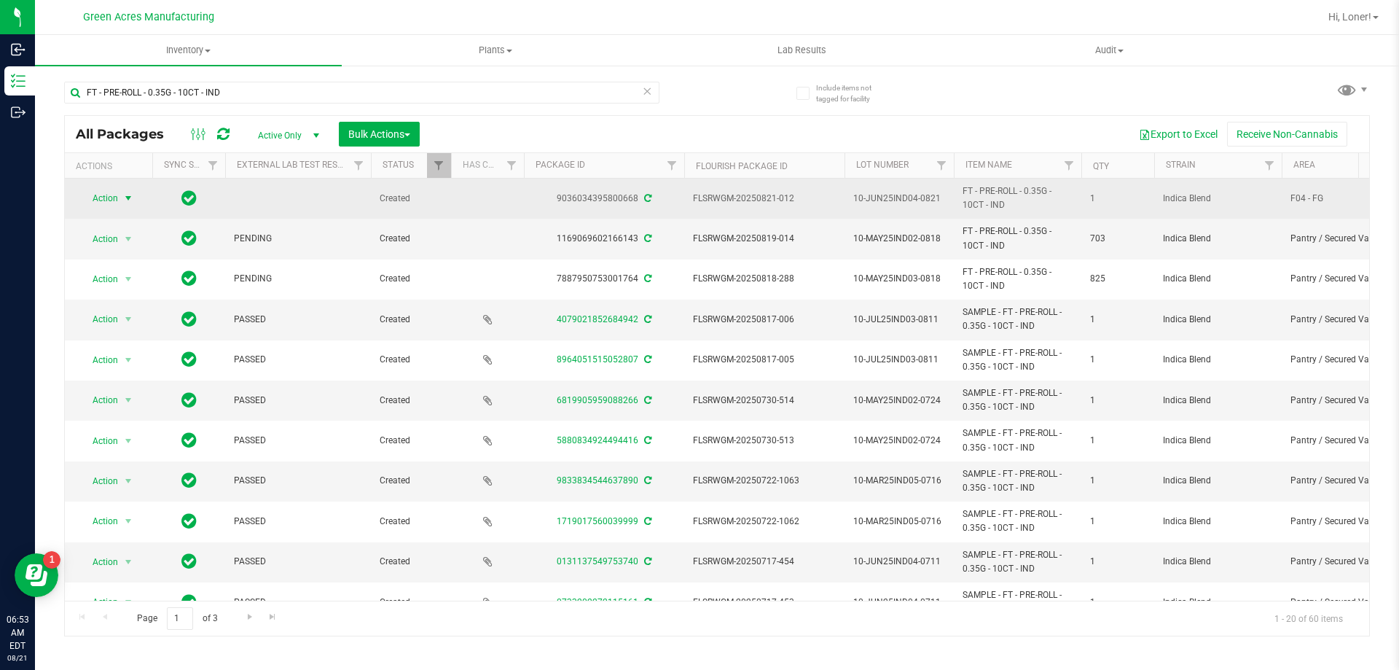
click at [127, 198] on span "select" at bounding box center [128, 198] width 12 height 12
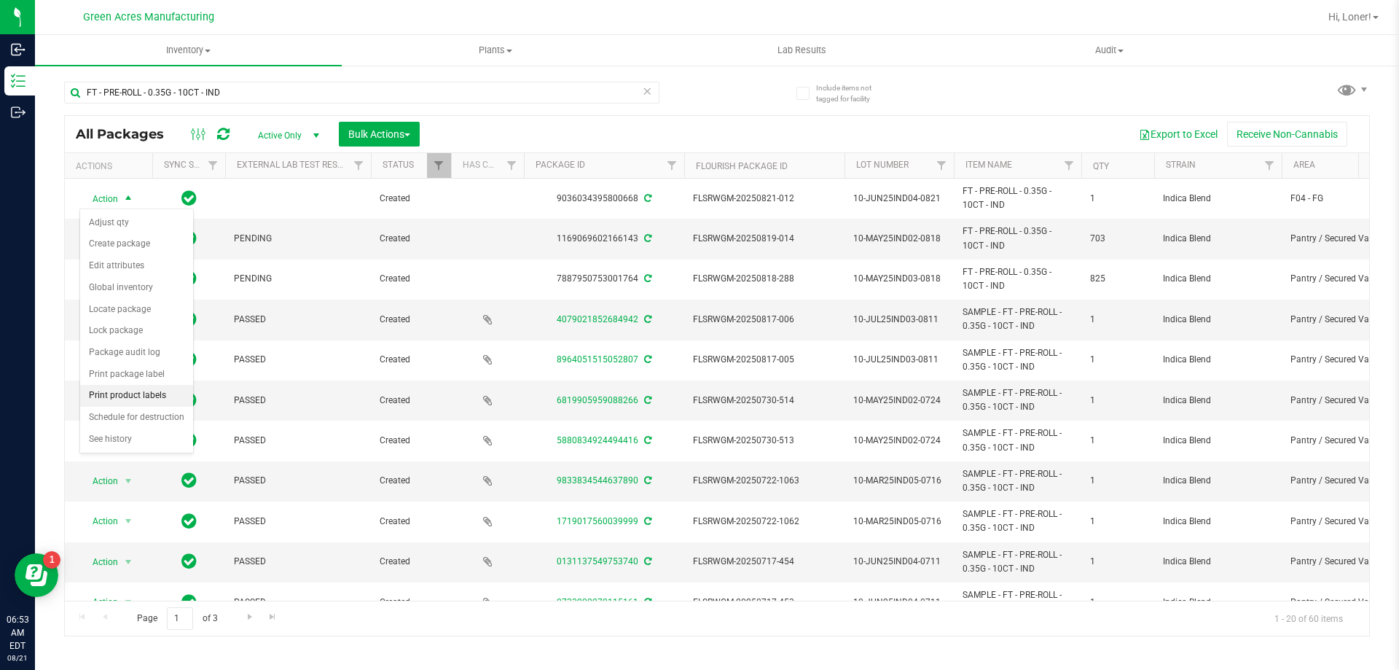
click at [158, 392] on li "Print product labels" at bounding box center [136, 396] width 113 height 22
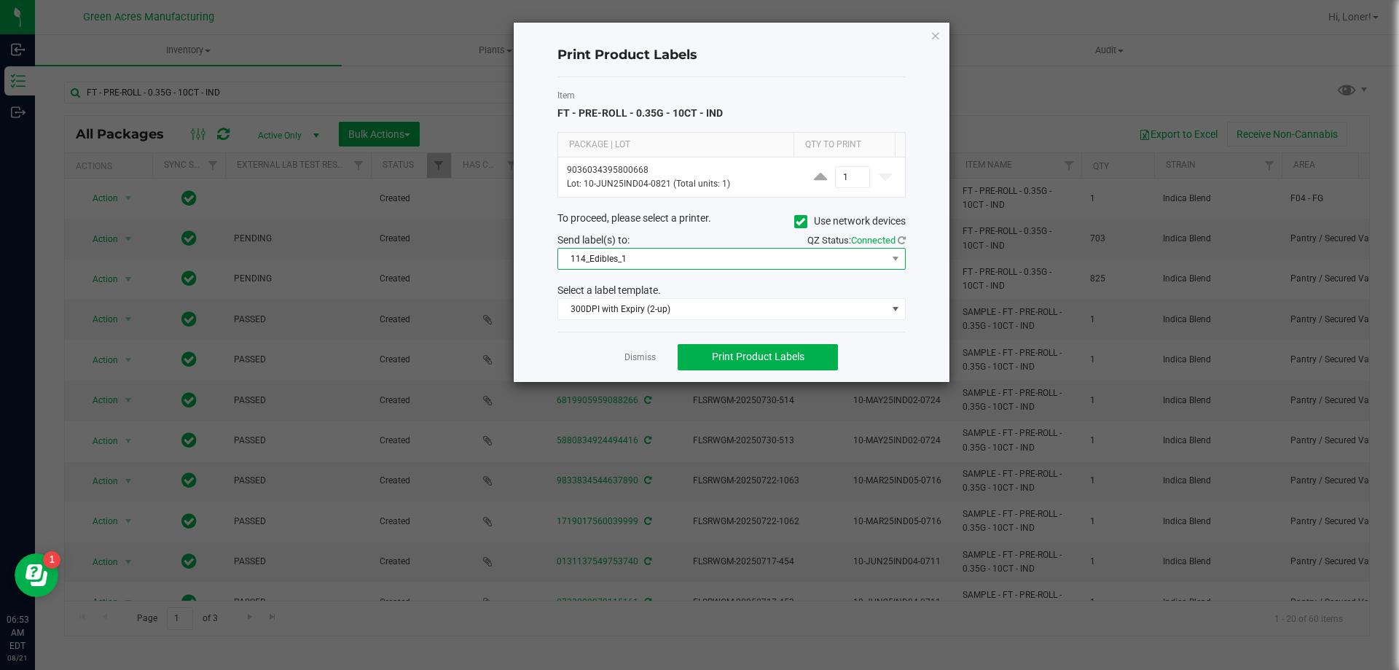
click at [772, 264] on span "114_Edibles_1" at bounding box center [722, 259] width 329 height 20
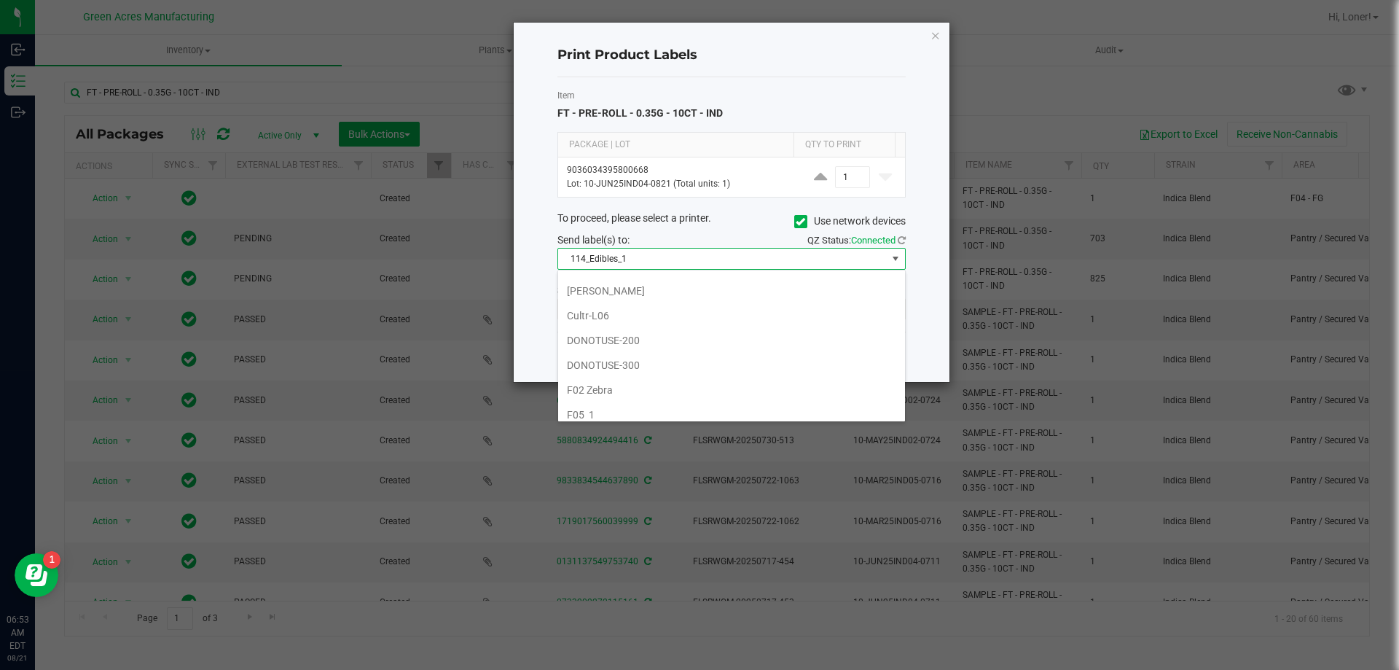
scroll to position [437, 0]
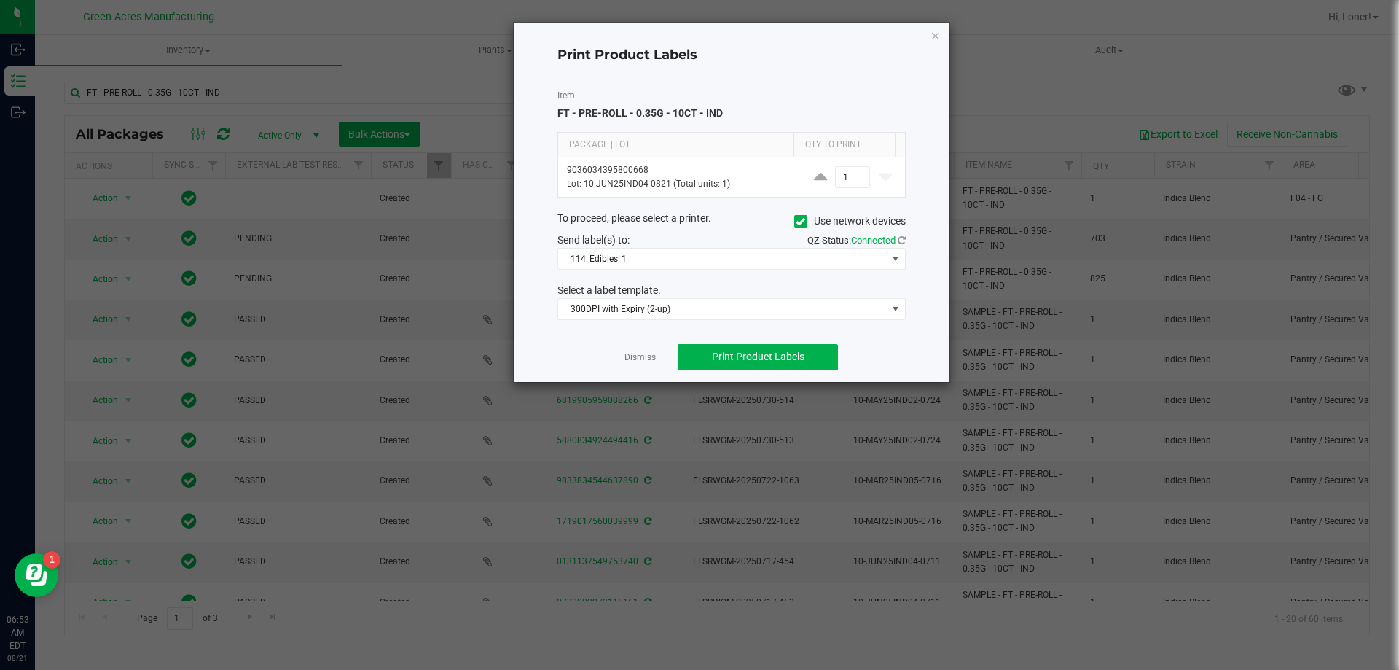
click at [792, 224] on div "To proceed, please select a printer. Use network devices" at bounding box center [732, 222] width 370 height 22
click at [796, 222] on icon at bounding box center [800, 222] width 9 height 0
click at [0, 0] on input "Use network devices" at bounding box center [0, 0] width 0 height 0
click at [769, 260] on span at bounding box center [722, 259] width 329 height 20
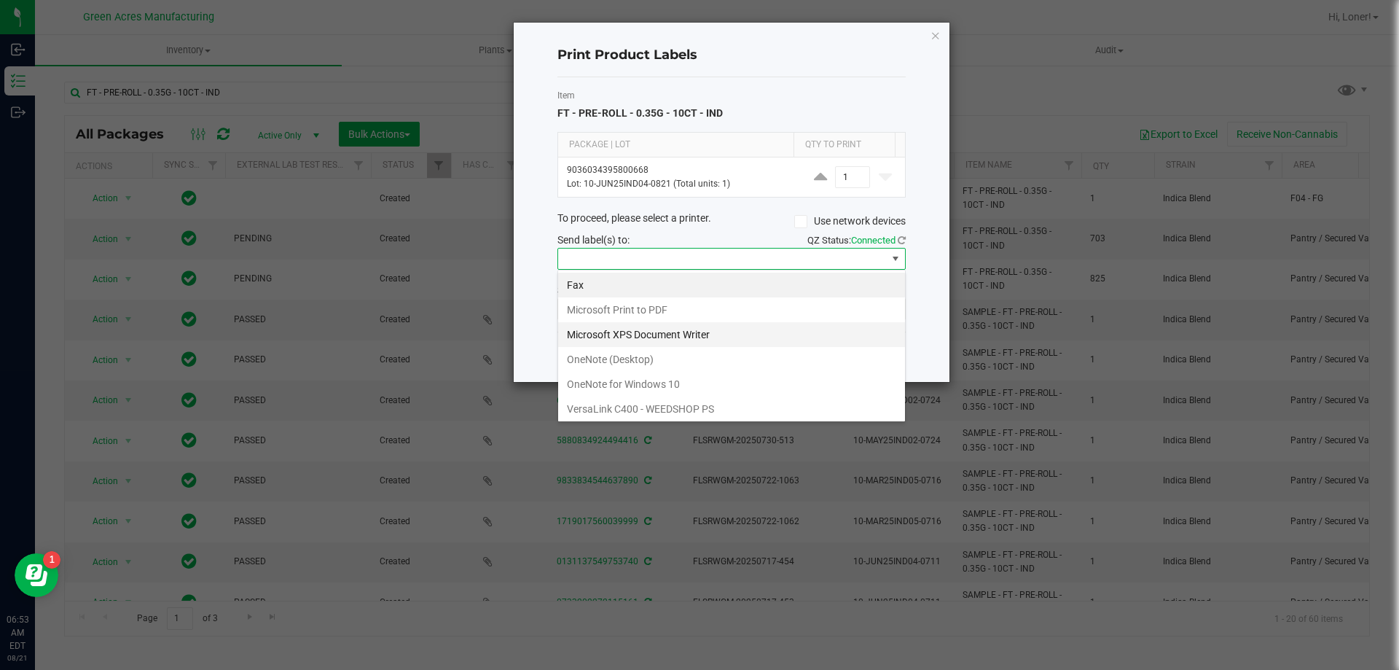
scroll to position [52, 0]
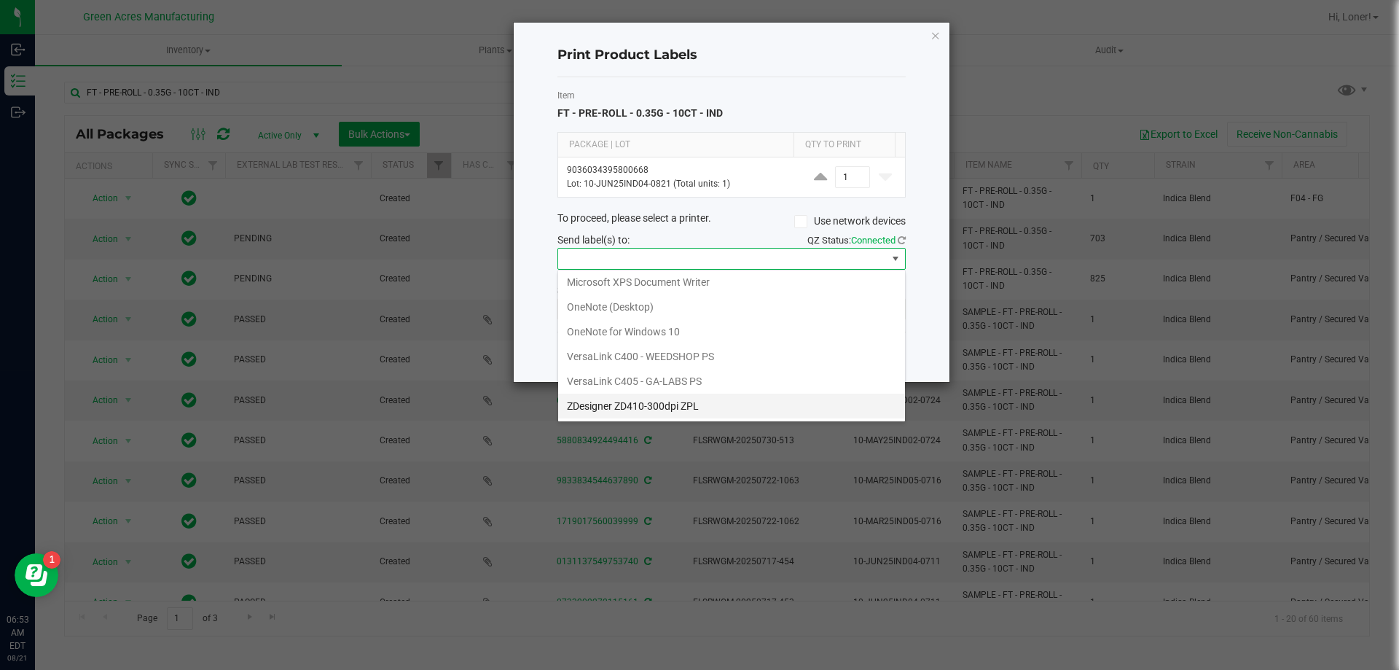
click at [649, 398] on ZPL "ZDesigner ZD410-300dpi ZPL" at bounding box center [731, 406] width 347 height 25
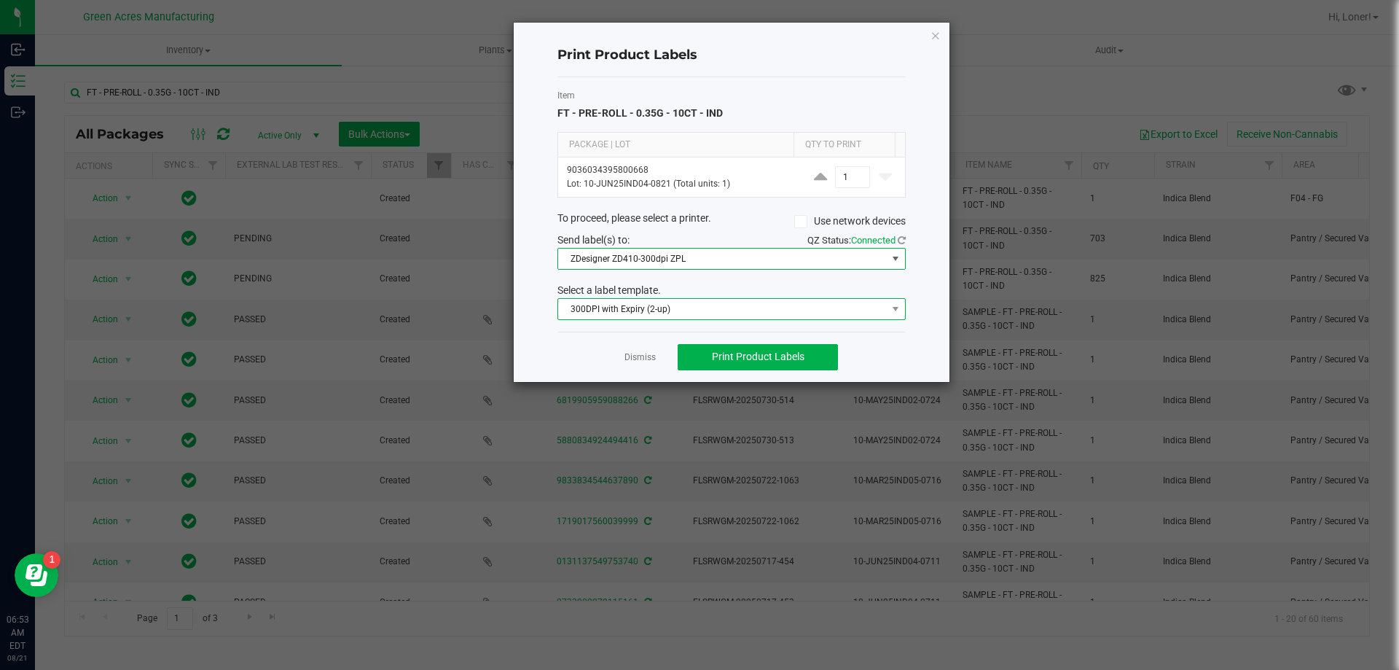
click at [810, 310] on span "300DPI with Expiry (2-up)" at bounding box center [722, 309] width 329 height 20
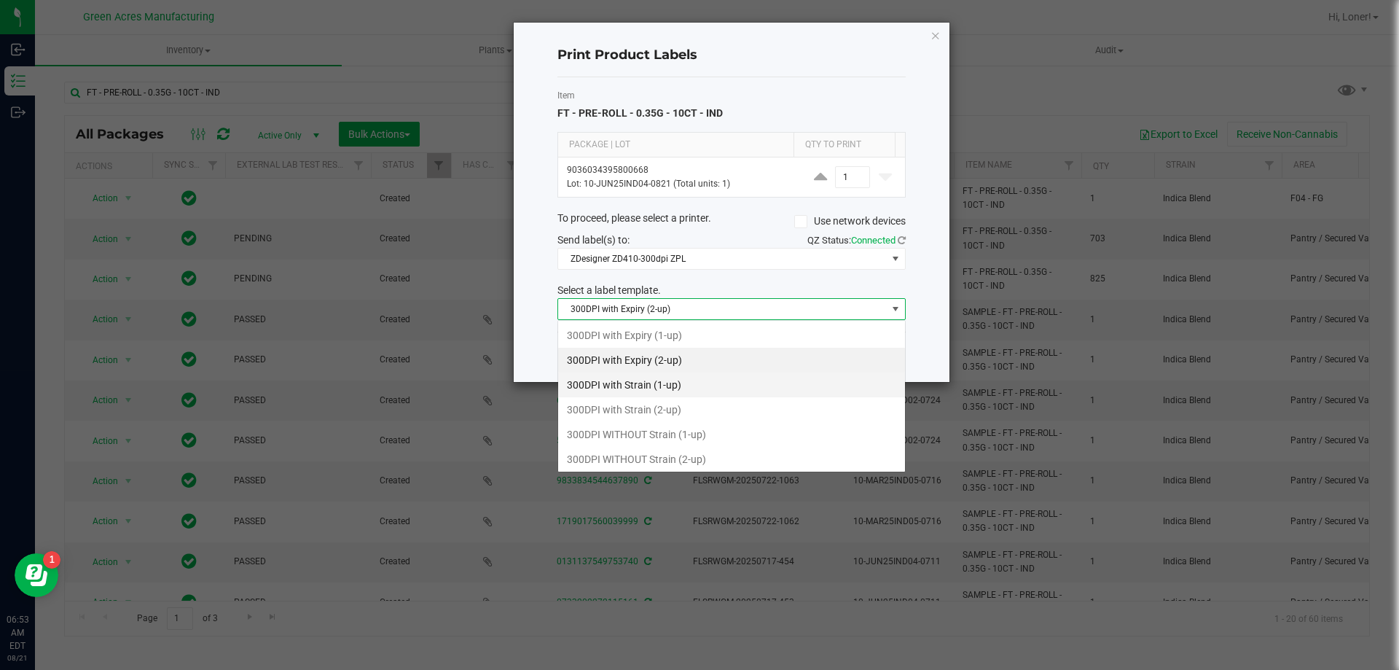
scroll to position [22, 348]
click at [613, 461] on li "300DPI WITHOUT Strain (2-up)" at bounding box center [731, 459] width 347 height 25
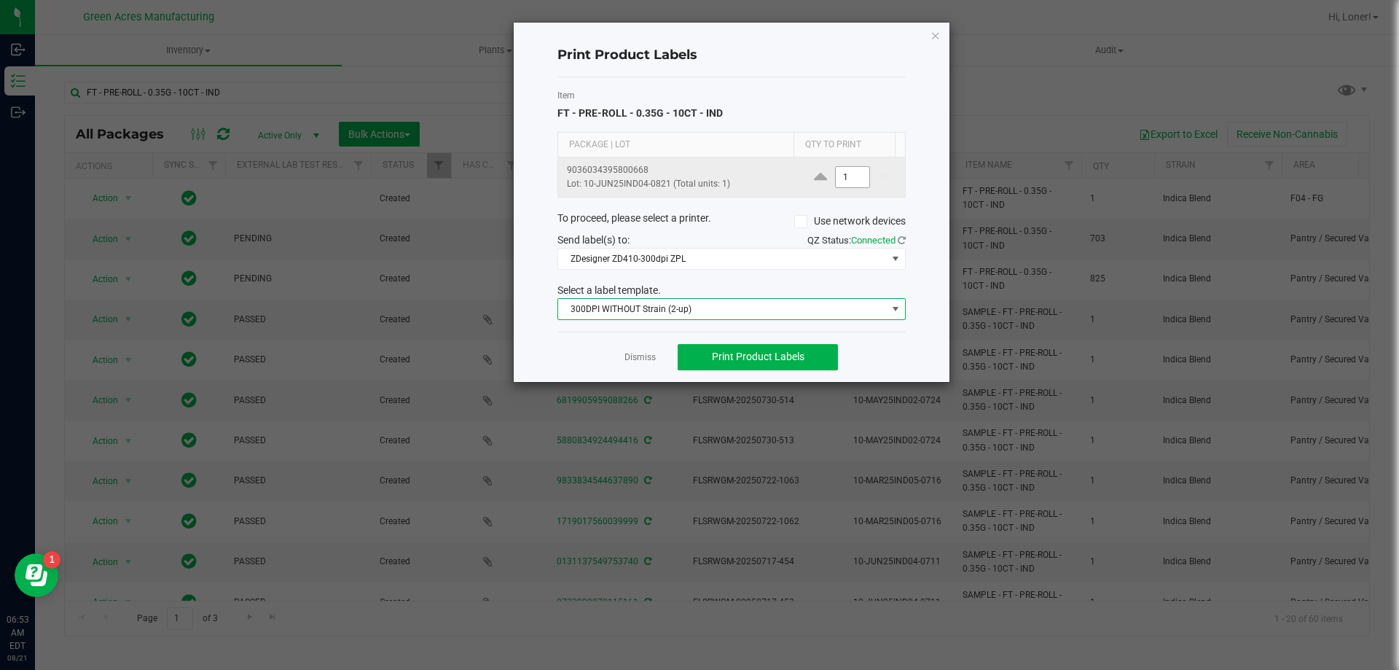
click at [836, 177] on input "1" at bounding box center [853, 177] width 34 height 20
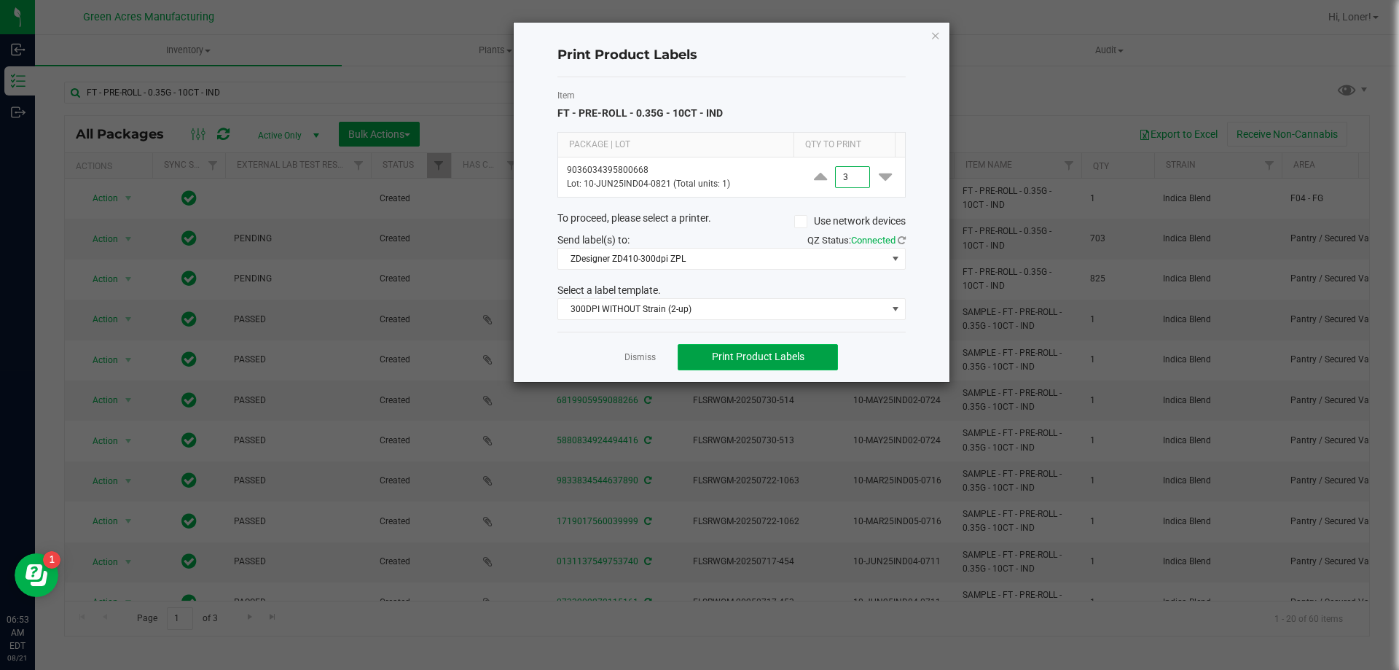
click at [783, 353] on span "Print Product Labels" at bounding box center [758, 357] width 93 height 12
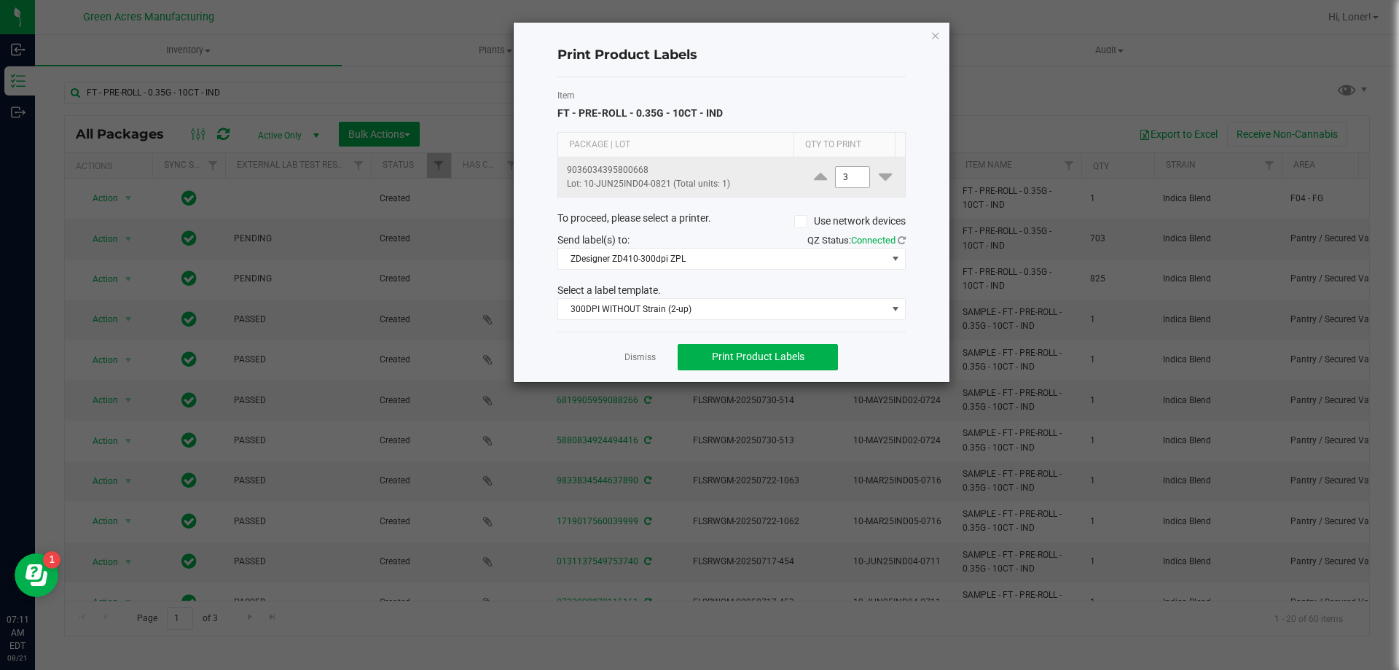
click at [851, 184] on input "3" at bounding box center [853, 177] width 34 height 20
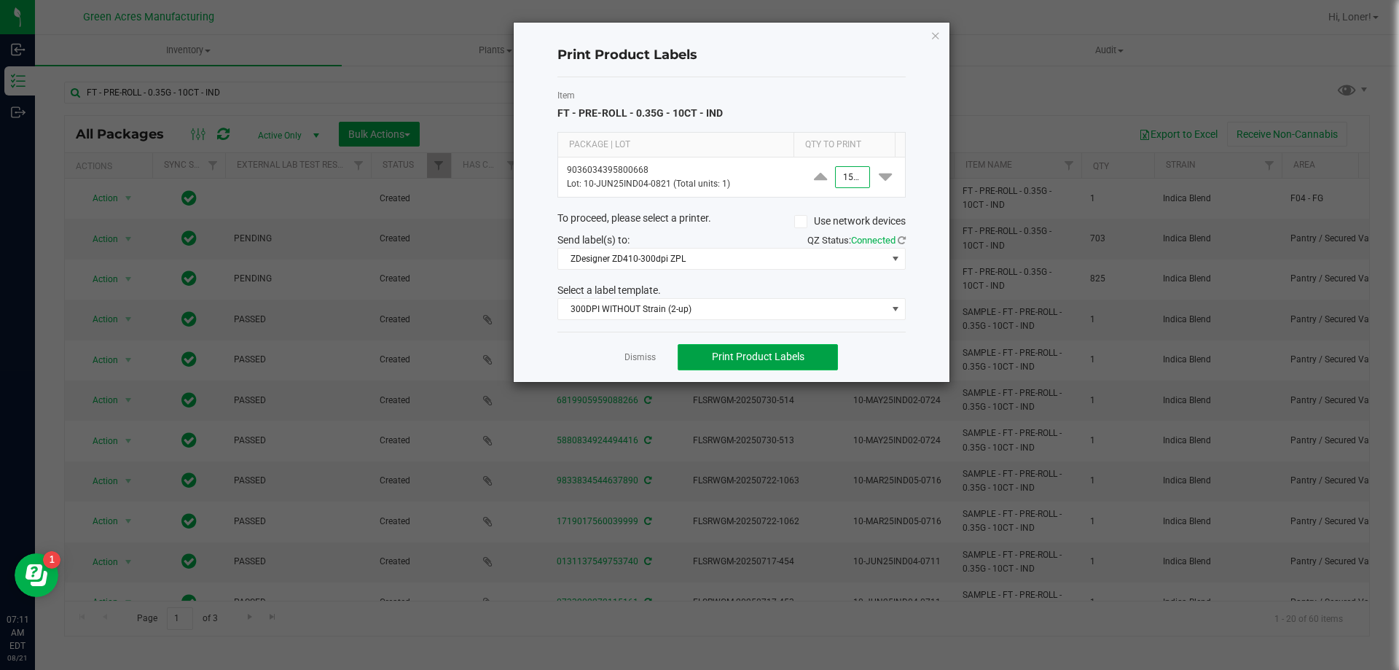
type input "1,500"
click at [708, 359] on button "Print Product Labels" at bounding box center [758, 357] width 160 height 26
